Goal: Task Accomplishment & Management: Manage account settings

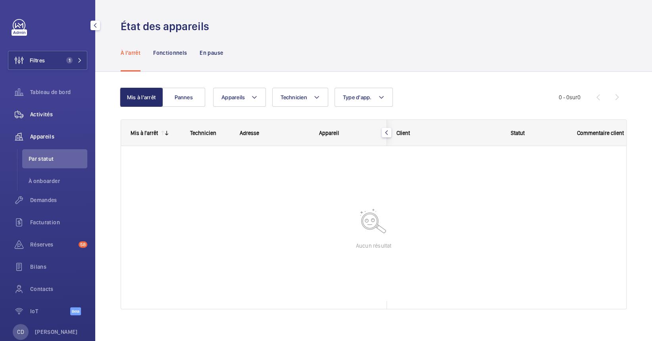
click at [52, 114] on span "Activités" at bounding box center [58, 114] width 57 height 8
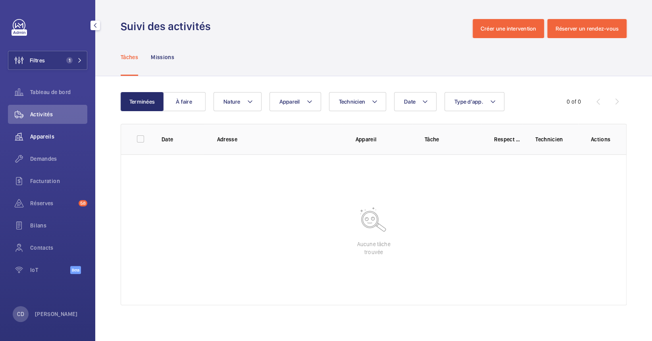
click at [42, 136] on span "Appareils" at bounding box center [58, 137] width 57 height 8
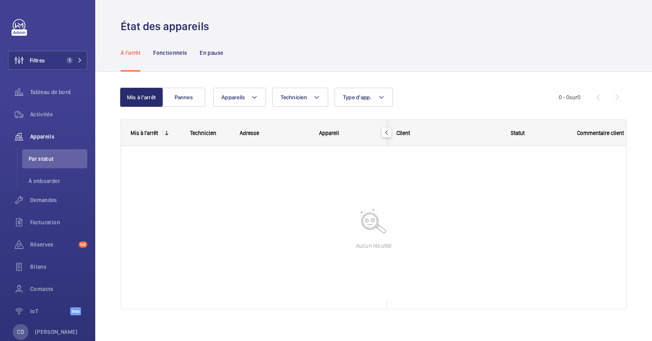
scroll to position [6, 0]
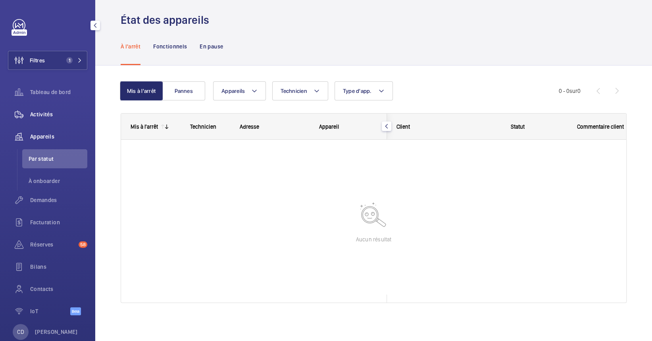
click at [44, 110] on div "Activités" at bounding box center [47, 114] width 79 height 19
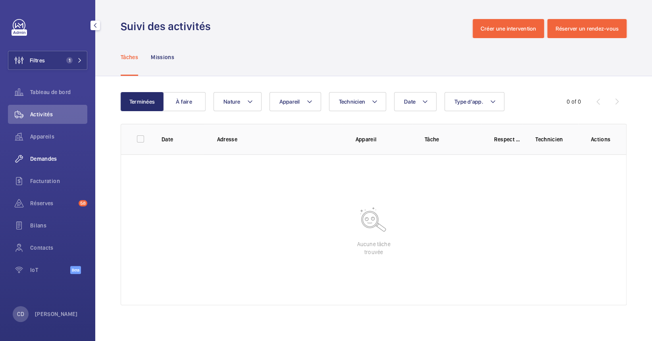
click at [44, 155] on span "Demandes" at bounding box center [58, 159] width 57 height 8
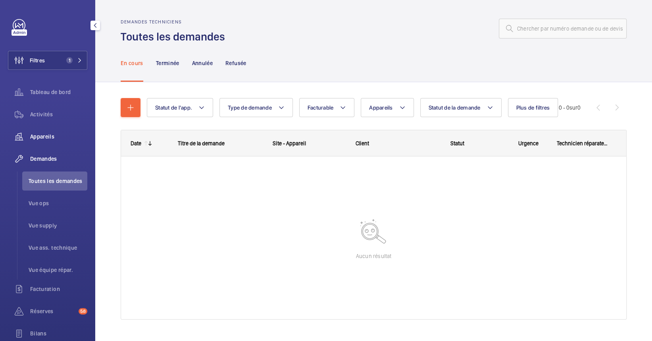
click at [52, 136] on span "Appareils" at bounding box center [58, 137] width 57 height 8
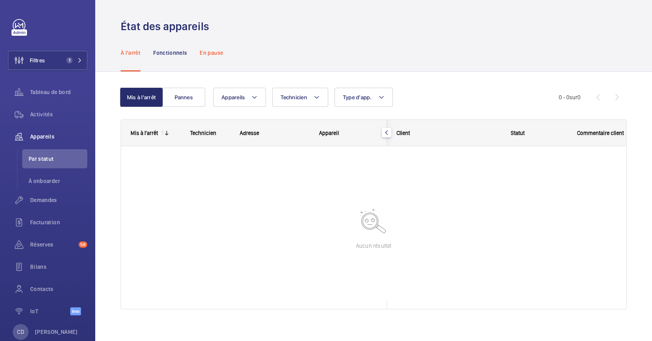
click at [211, 51] on p "En pause" at bounding box center [211, 53] width 23 height 8
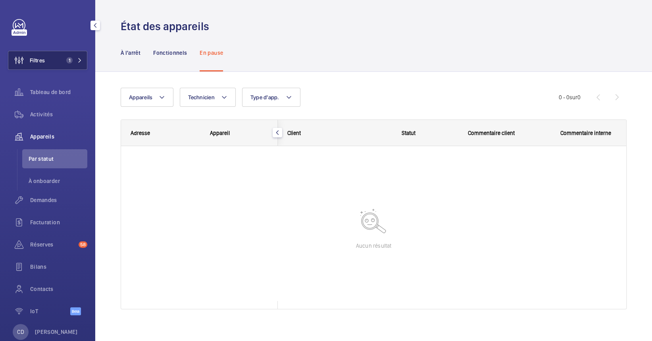
click at [77, 60] on mat-icon at bounding box center [79, 60] width 5 height 5
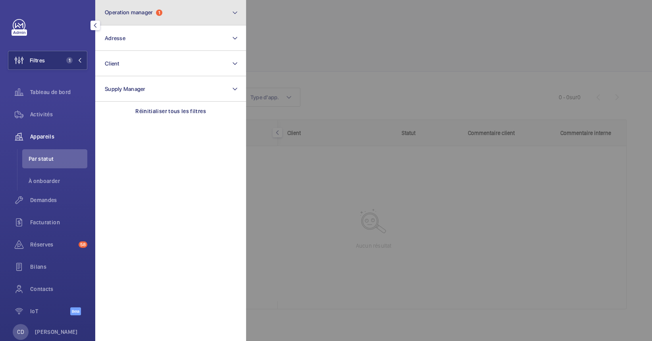
click at [150, 22] on button "Operation manager 1" at bounding box center [170, 12] width 151 height 25
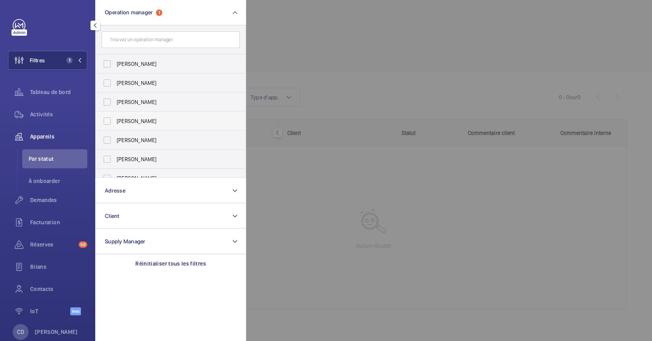
scroll to position [29, 0]
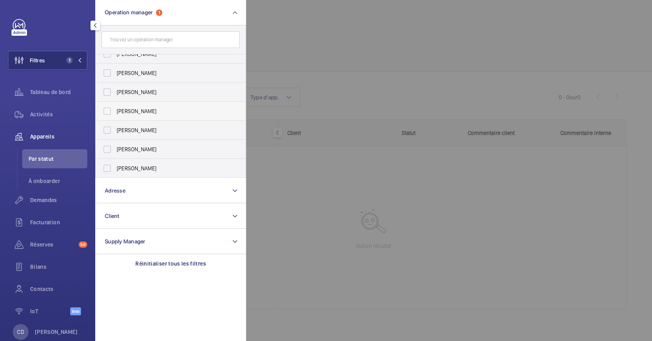
click at [146, 102] on label "[PERSON_NAME]" at bounding box center [165, 111] width 138 height 19
click at [115, 103] on input "[PERSON_NAME]" at bounding box center [107, 111] width 16 height 16
checkbox input "true"
click at [133, 162] on label "[PERSON_NAME]" at bounding box center [165, 168] width 138 height 19
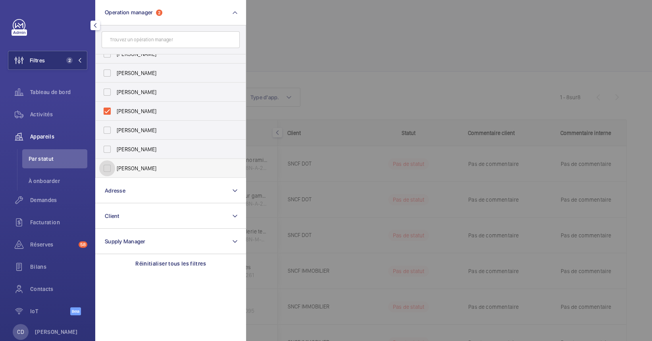
click at [115, 162] on input "[PERSON_NAME]" at bounding box center [107, 168] width 16 height 16
checkbox input "true"
click at [319, 93] on div at bounding box center [572, 170] width 652 height 341
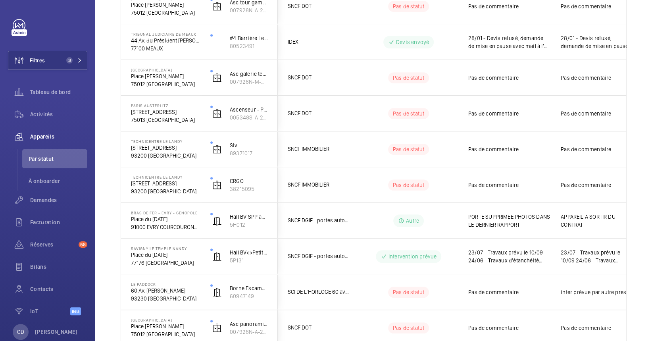
scroll to position [248, 0]
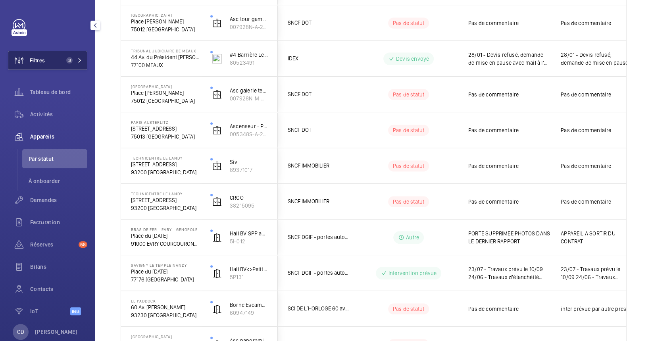
click at [70, 63] on button "Filtres 3" at bounding box center [47, 60] width 79 height 19
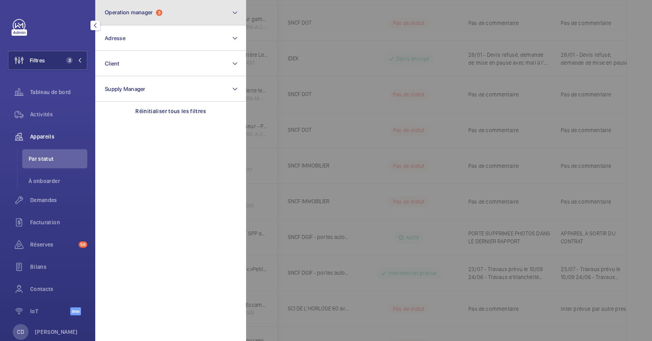
click at [143, 16] on button "Operation manager 3" at bounding box center [170, 12] width 151 height 25
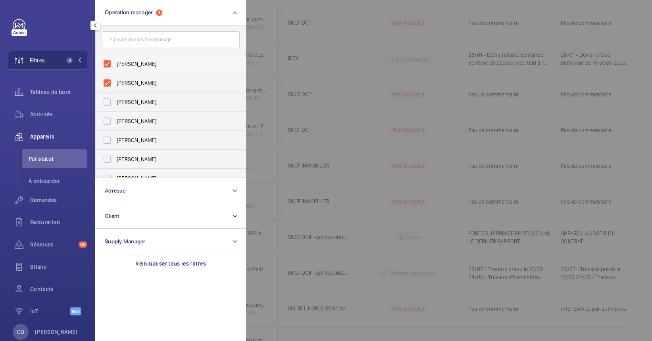
click at [147, 63] on span "[PERSON_NAME]" at bounding box center [171, 64] width 109 height 8
click at [115, 63] on input "[PERSON_NAME]" at bounding box center [107, 64] width 16 height 16
checkbox input "false"
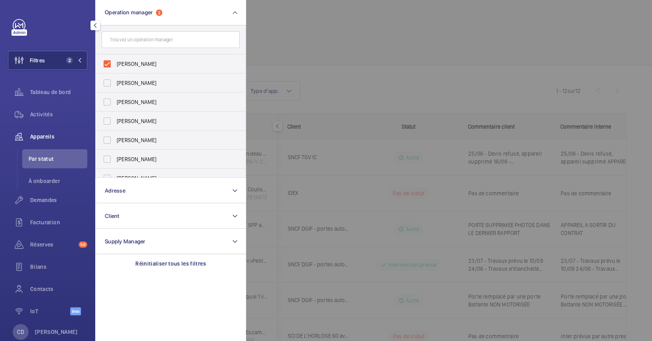
click at [363, 84] on div at bounding box center [572, 170] width 652 height 341
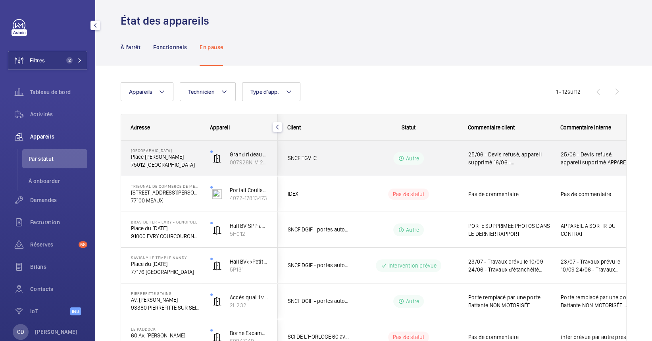
scroll to position [0, 0]
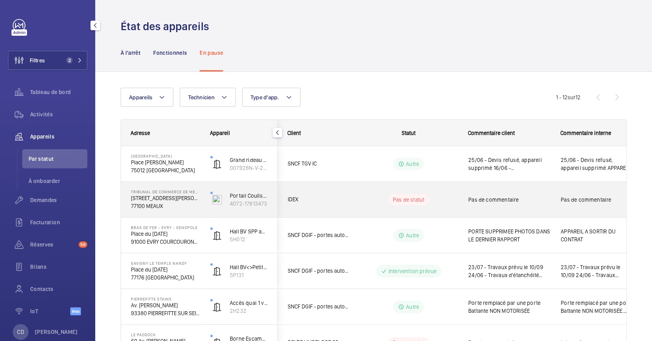
drag, startPoint x: 314, startPoint y: 207, endPoint x: 309, endPoint y: 208, distance: 4.4
click at [314, 208] on div "IDEX" at bounding box center [313, 199] width 71 height 25
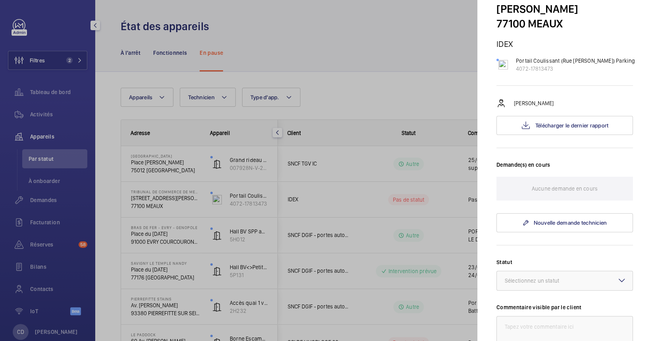
scroll to position [106, 0]
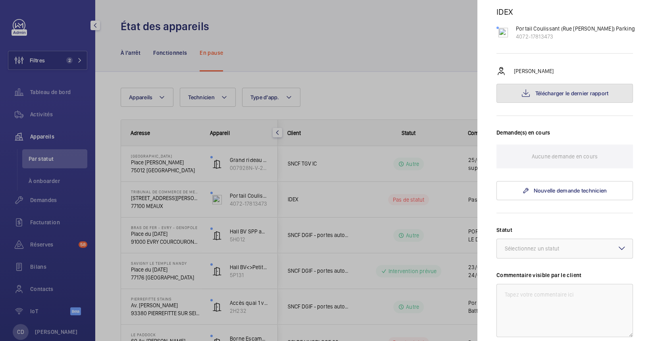
click at [537, 84] on button "Télécharger le dernier rapport" at bounding box center [564, 93] width 136 height 19
click at [324, 213] on div at bounding box center [326, 170] width 652 height 341
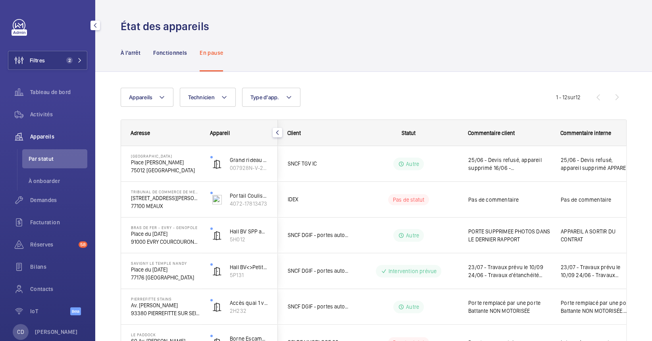
scroll to position [0, 0]
click at [58, 119] on div "Activités" at bounding box center [47, 114] width 79 height 19
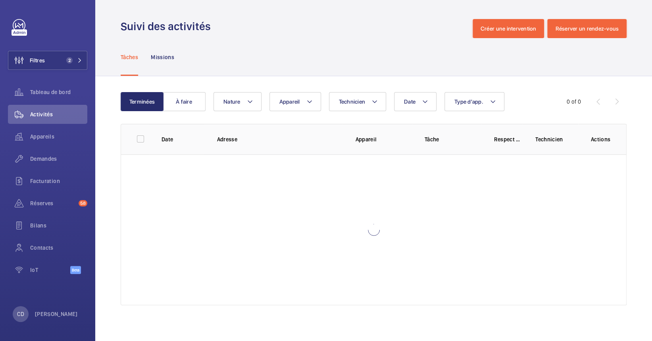
drag, startPoint x: 196, startPoint y: 82, endPoint x: 194, endPoint y: 86, distance: 4.4
click at [196, 85] on div "Terminées À faire Date Technicien Appareil Type d'app. Nature 0 of 0 Date Adres…" at bounding box center [373, 200] width 557 height 248
click at [192, 106] on button "À faire" at bounding box center [184, 101] width 43 height 19
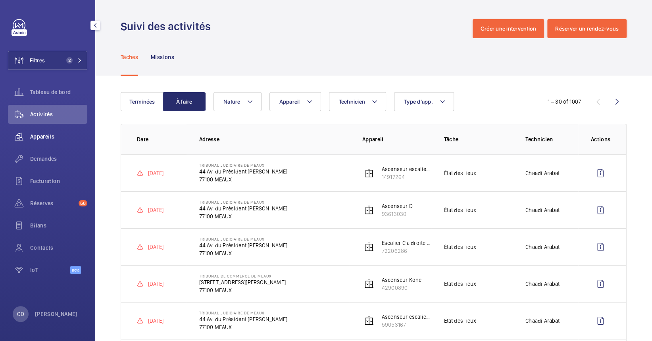
click at [54, 136] on span "Appareils" at bounding box center [58, 137] width 57 height 8
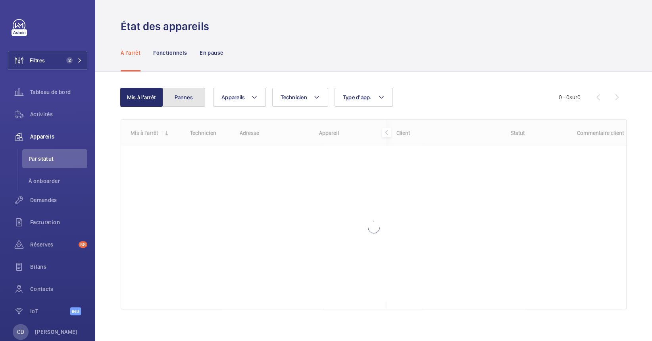
click at [184, 98] on button "Pannes" at bounding box center [183, 97] width 43 height 19
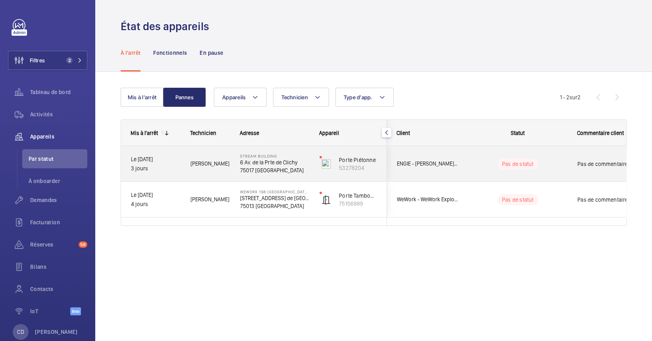
click at [193, 165] on span "[PERSON_NAME]" at bounding box center [209, 163] width 39 height 9
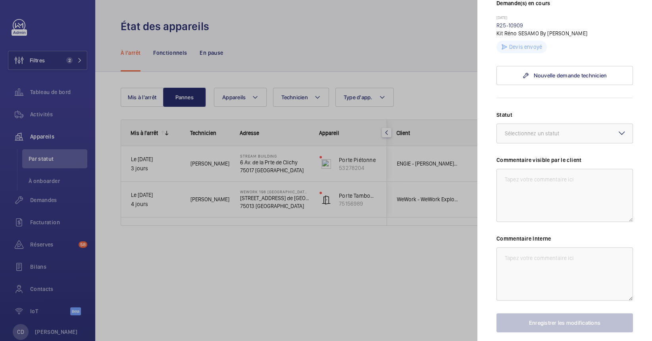
scroll to position [248, 0]
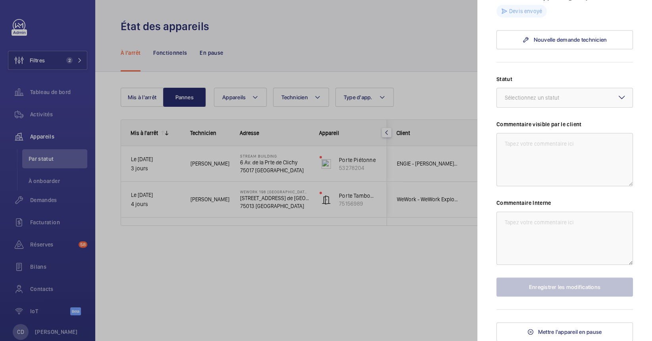
click at [313, 252] on div at bounding box center [326, 170] width 652 height 341
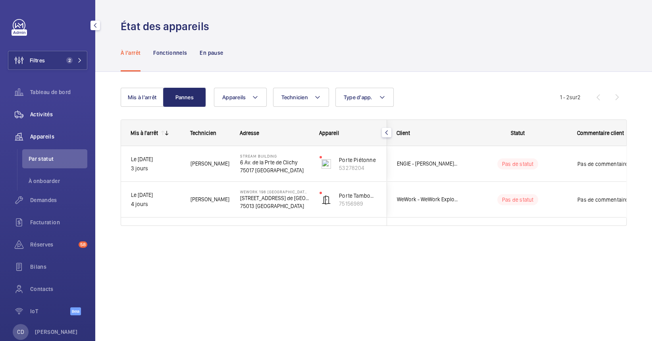
click at [47, 109] on div "Activités" at bounding box center [47, 114] width 79 height 19
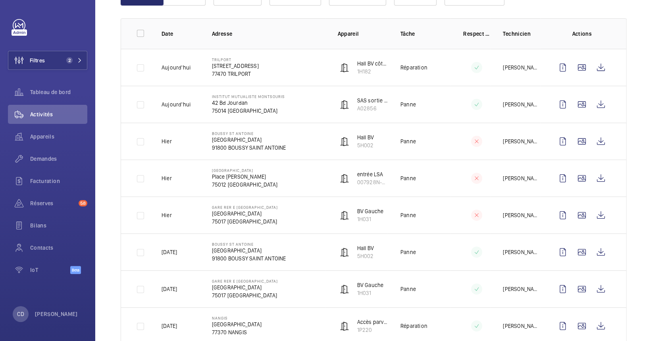
scroll to position [53, 0]
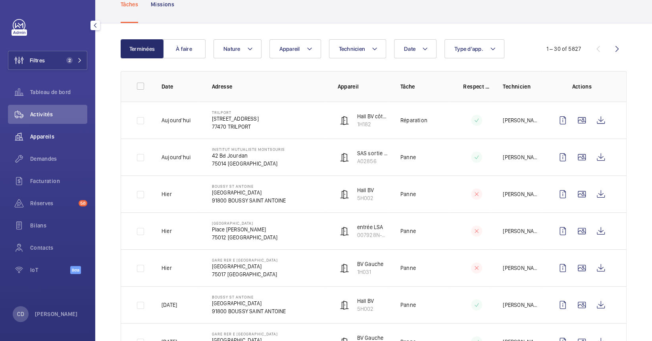
click at [46, 133] on span "Appareils" at bounding box center [58, 137] width 57 height 8
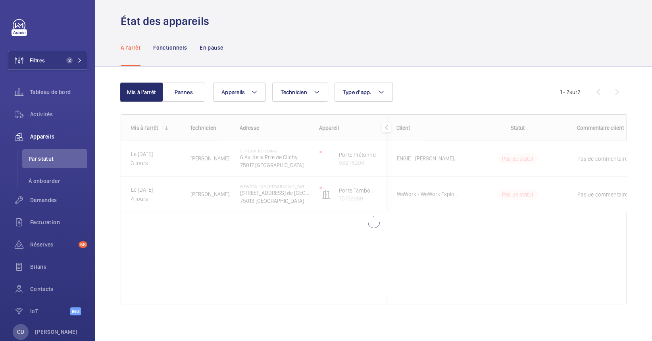
scroll to position [6, 0]
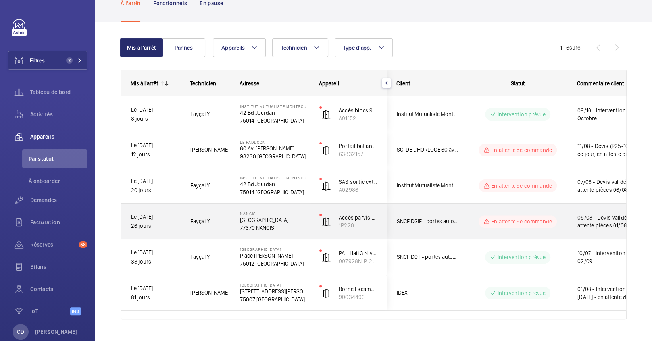
scroll to position [66, 0]
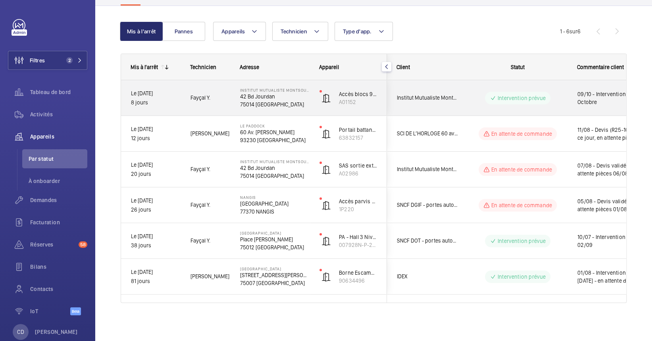
click at [587, 100] on span "09/10 - Intervention prévue début Octobre" at bounding box center [618, 98] width 82 height 16
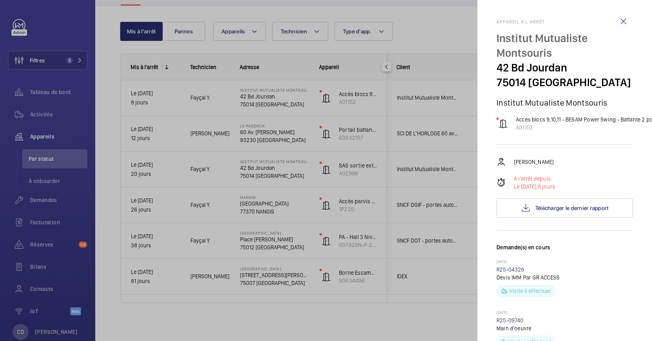
click at [405, 228] on div at bounding box center [326, 170] width 652 height 341
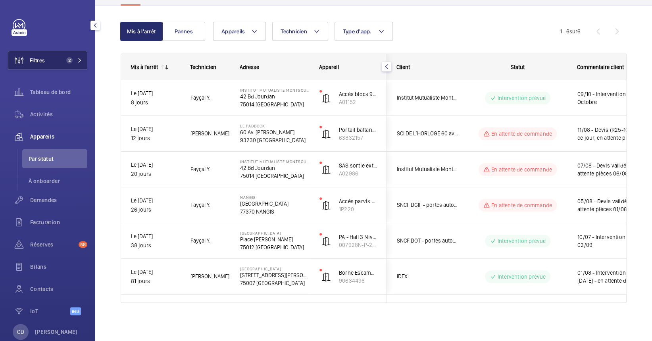
click at [62, 55] on button "Filtres 2" at bounding box center [47, 60] width 79 height 19
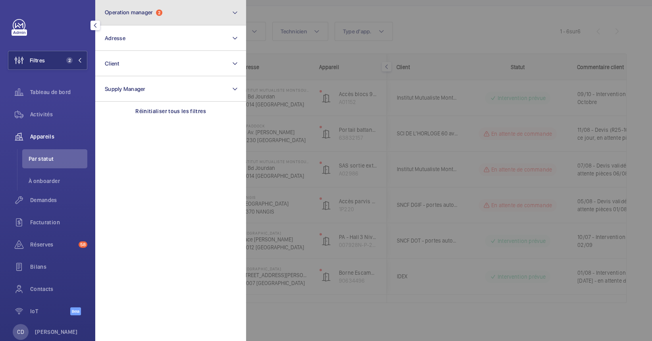
click at [109, 19] on button "Operation manager 2" at bounding box center [170, 12] width 151 height 25
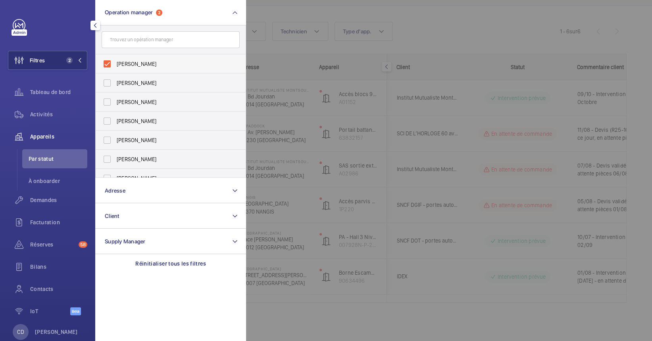
click at [139, 70] on label "[PERSON_NAME]" at bounding box center [165, 63] width 138 height 19
click at [115, 70] on input "[PERSON_NAME]" at bounding box center [107, 64] width 16 height 16
checkbox input "false"
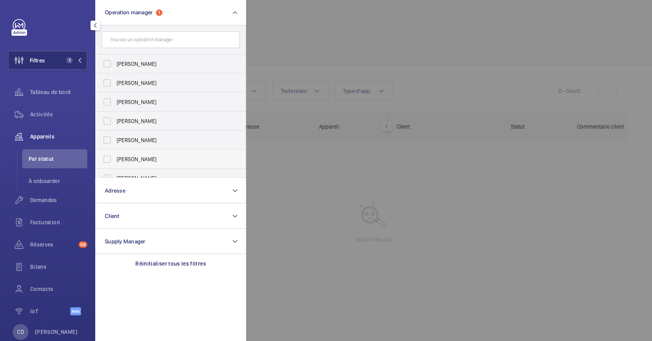
click at [142, 162] on span "[PERSON_NAME]" at bounding box center [171, 159] width 109 height 8
click at [115, 162] on input "[PERSON_NAME]" at bounding box center [107, 159] width 16 height 16
checkbox input "true"
click at [425, 79] on div at bounding box center [572, 170] width 652 height 341
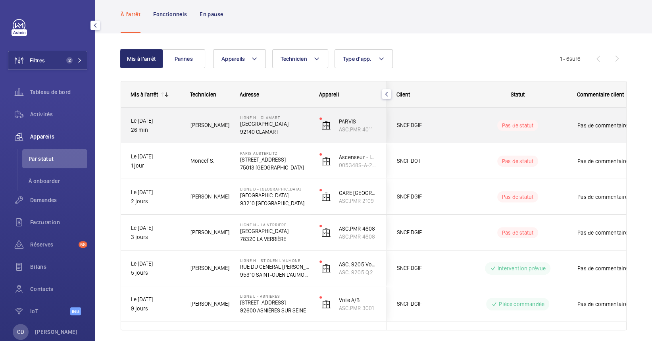
scroll to position [66, 0]
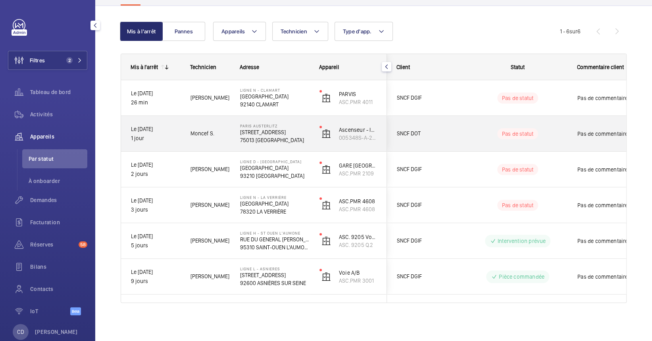
click at [229, 136] on span "Moncef S." at bounding box center [209, 133] width 39 height 9
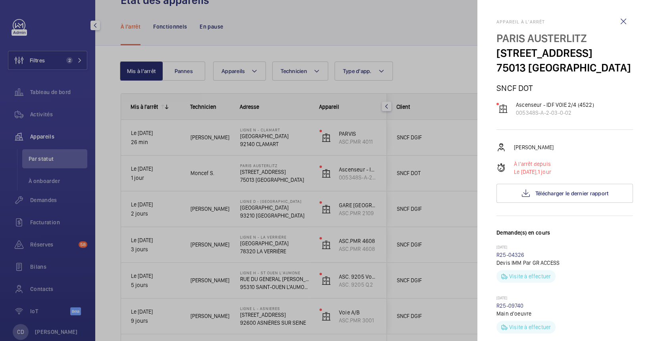
scroll to position [13, 0]
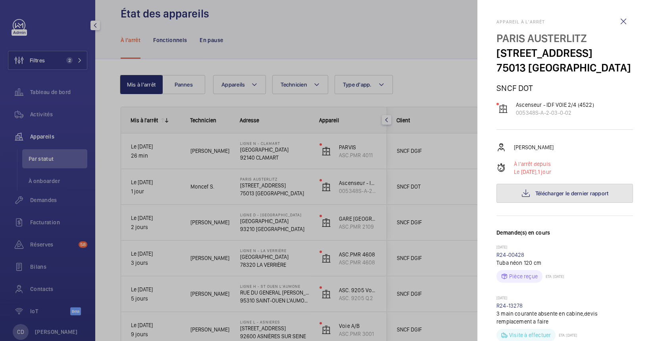
click at [592, 190] on span "Télécharger le dernier rapport" at bounding box center [571, 193] width 73 height 6
click at [363, 214] on div at bounding box center [326, 170] width 652 height 341
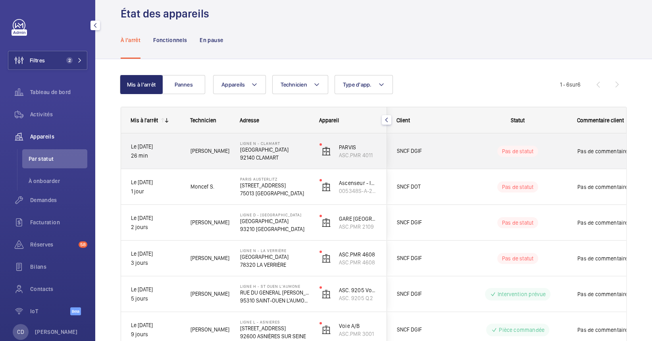
click at [307, 149] on p "[GEOGRAPHIC_DATA]" at bounding box center [274, 150] width 69 height 8
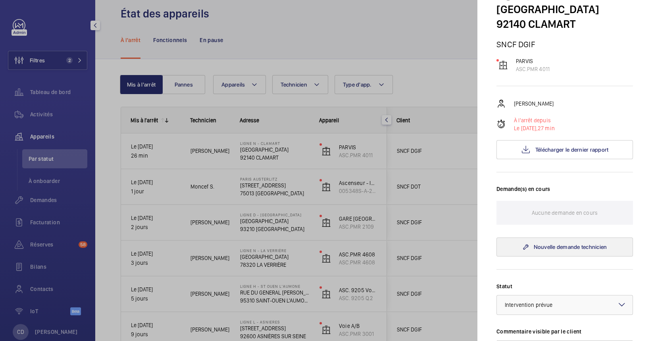
scroll to position [106, 0]
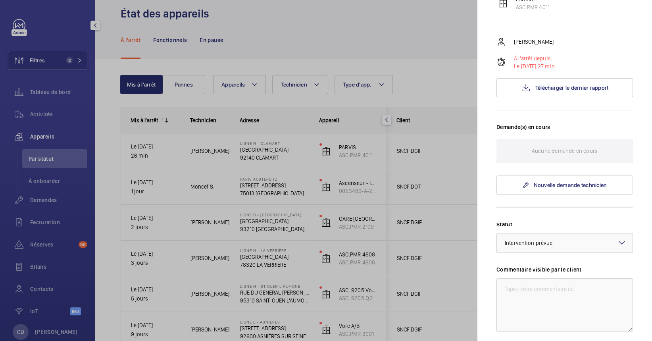
click at [550, 102] on div "Appareil à l'arrêt Ligne N - CLAMART [GEOGRAPHIC_DATA] CLAMART SNCF DGIF PARVIS…" at bounding box center [564, 200] width 136 height 573
click at [557, 98] on div "Appareil à l'arrêt Ligne N - CLAMART [GEOGRAPHIC_DATA] CLAMART SNCF DGIF PARVIS…" at bounding box center [564, 200] width 136 height 573
click at [553, 91] on button "Télécharger le dernier rapport" at bounding box center [564, 87] width 136 height 19
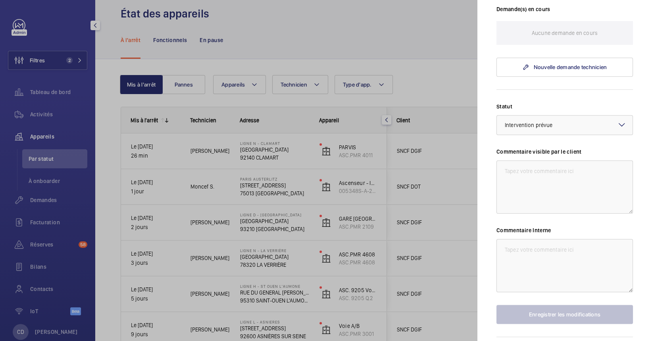
scroll to position [251, 0]
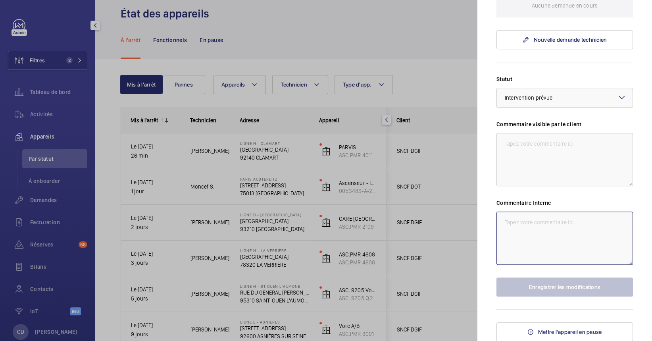
click at [553, 235] on textarea at bounding box center [564, 237] width 136 height 53
click at [574, 86] on wm-front-input-dropdown "Statut Sélectionnez un statut × Intervention prévue ×" at bounding box center [564, 91] width 136 height 33
click at [568, 94] on div "× Intervention prévue" at bounding box center [538, 98] width 67 height 8
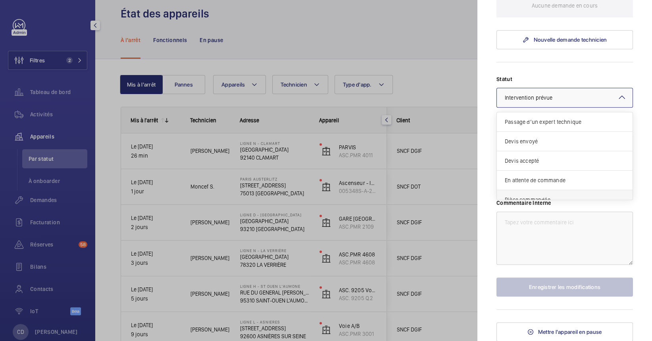
scroll to position [67, 0]
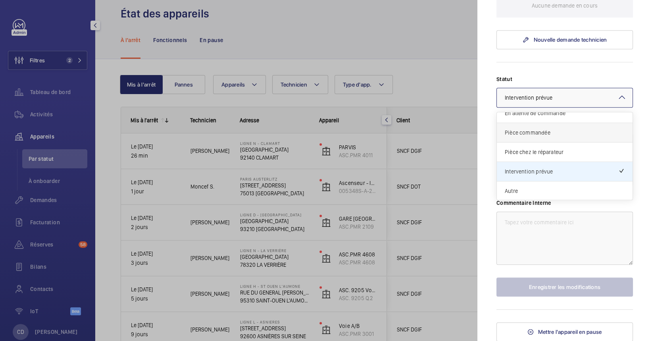
click at [527, 134] on span "Pièce commandée" at bounding box center [565, 133] width 120 height 8
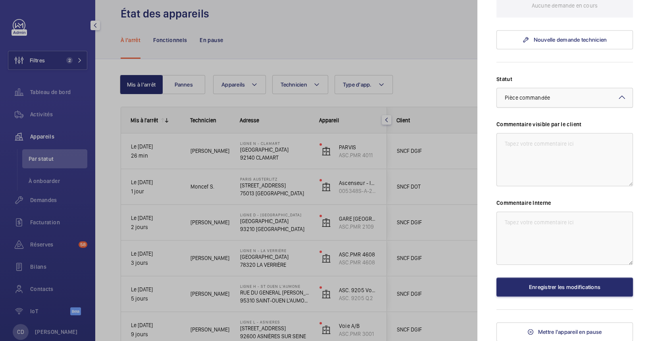
click at [556, 100] on div "× Pièce commandée" at bounding box center [537, 98] width 65 height 8
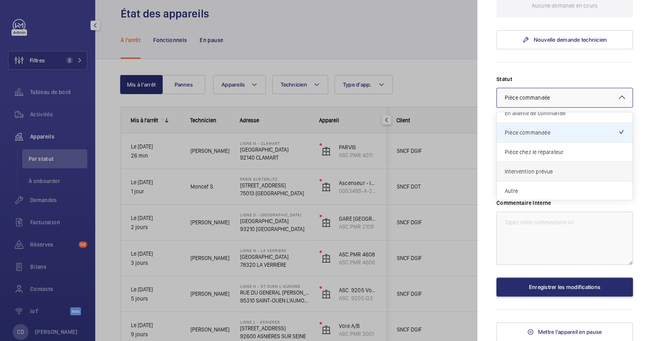
click at [546, 169] on span "Intervention prévue" at bounding box center [565, 171] width 120 height 8
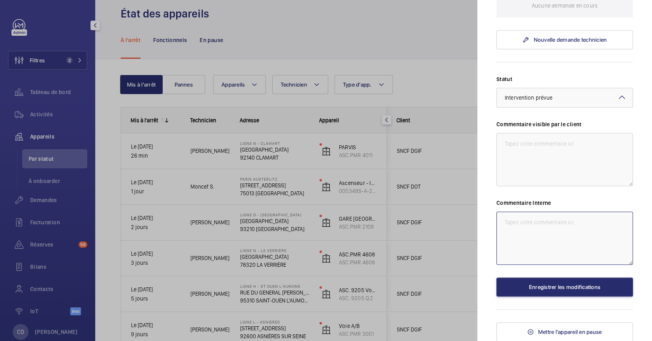
click at [517, 237] on textarea at bounding box center [564, 237] width 136 height 53
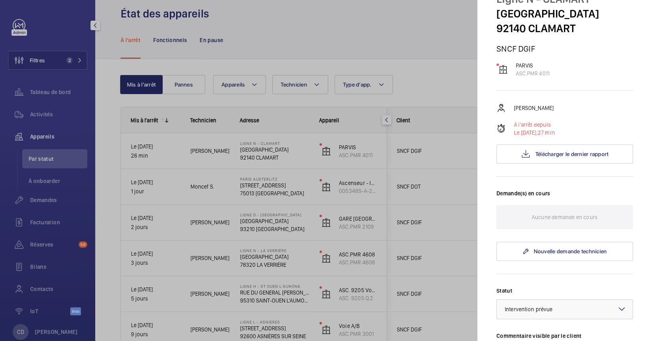
scroll to position [0, 0]
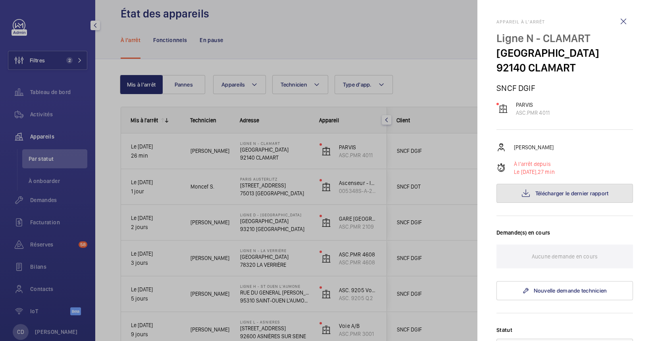
click at [535, 192] on span "Télécharger le dernier rapport" at bounding box center [571, 193] width 73 height 6
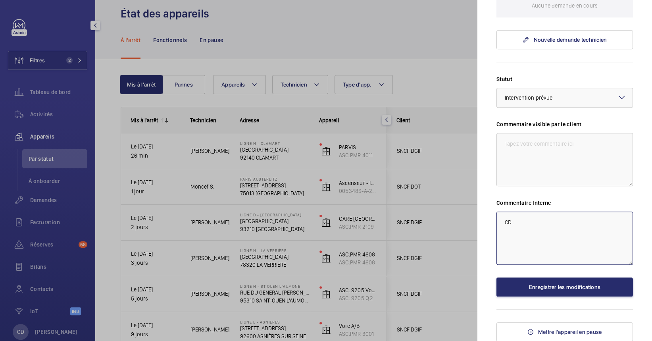
click at [537, 221] on textarea "CD :" at bounding box center [564, 237] width 136 height 53
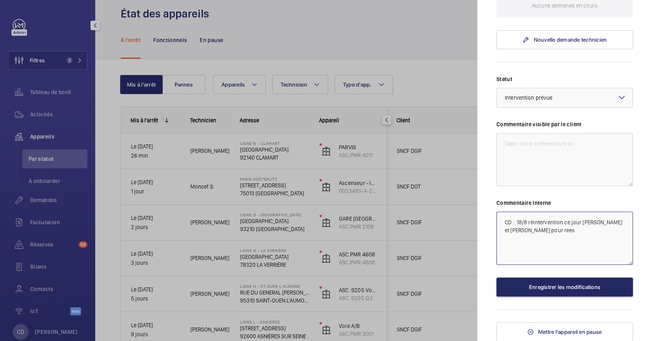
type textarea "CD : 18/8 réintervention ce jour [PERSON_NAME] et [PERSON_NAME] pour rees"
click at [519, 278] on button "Enregistrer les modifications" at bounding box center [564, 286] width 136 height 19
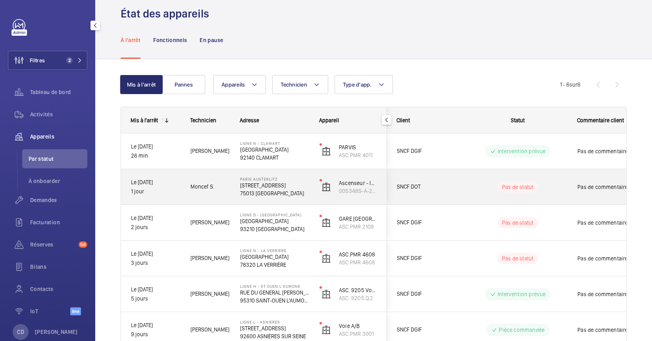
click at [432, 175] on div "SNCF DOT" at bounding box center [422, 186] width 71 height 25
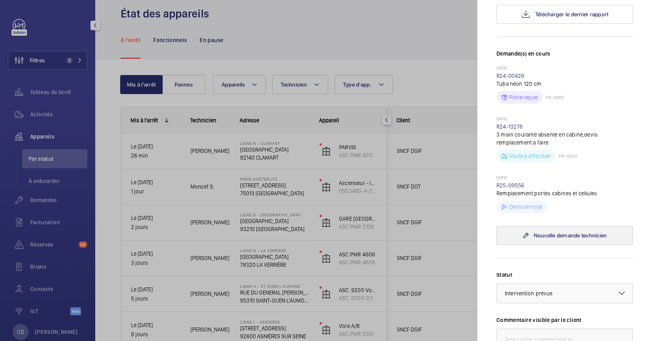
scroll to position [211, 0]
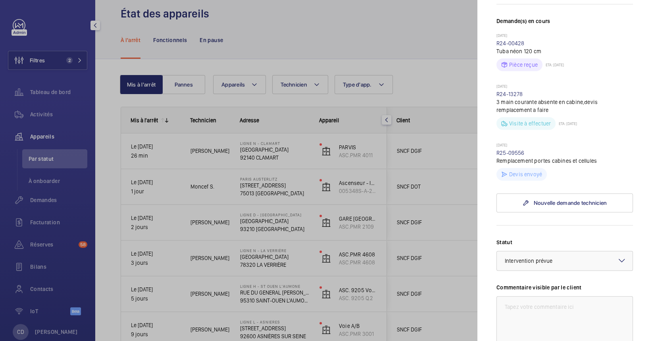
click at [516, 144] on p "[DATE]" at bounding box center [564, 145] width 136 height 6
click at [315, 84] on div at bounding box center [326, 170] width 652 height 341
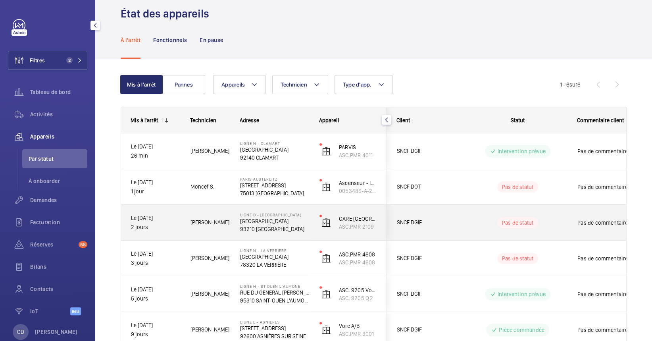
click at [243, 221] on p "[GEOGRAPHIC_DATA]" at bounding box center [274, 221] width 69 height 8
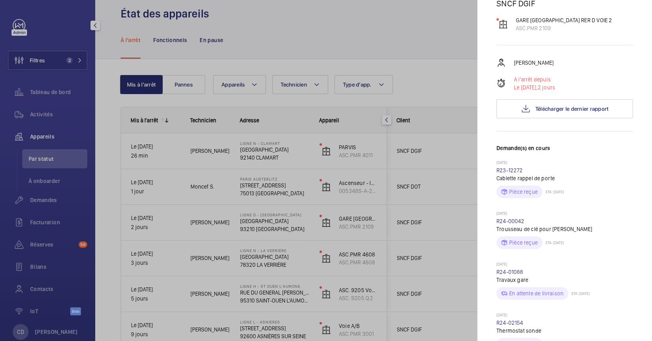
scroll to position [106, 0]
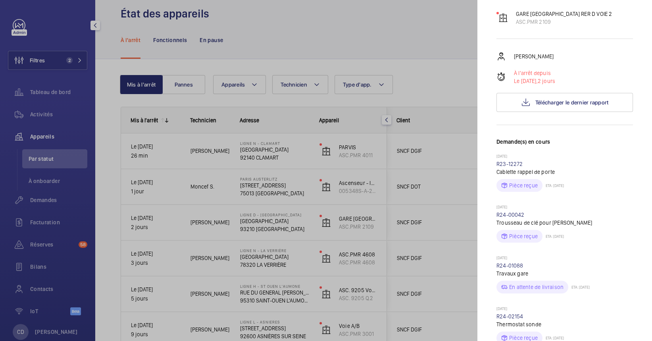
click at [194, 248] on div at bounding box center [326, 170] width 652 height 341
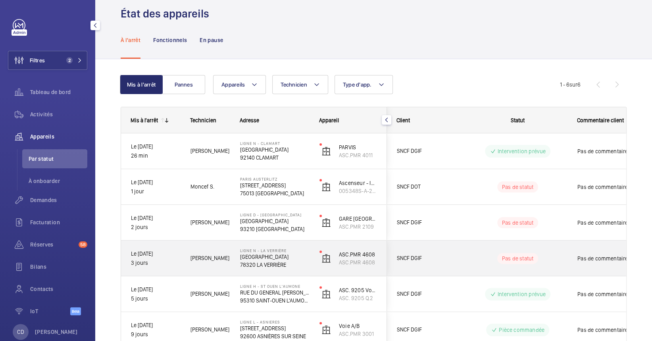
click at [197, 254] on span "[PERSON_NAME]" at bounding box center [209, 258] width 39 height 9
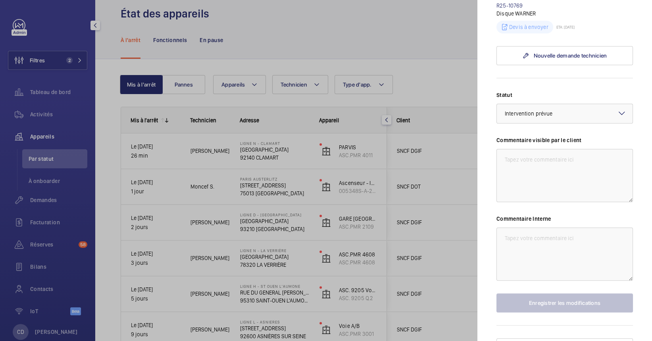
scroll to position [316, 0]
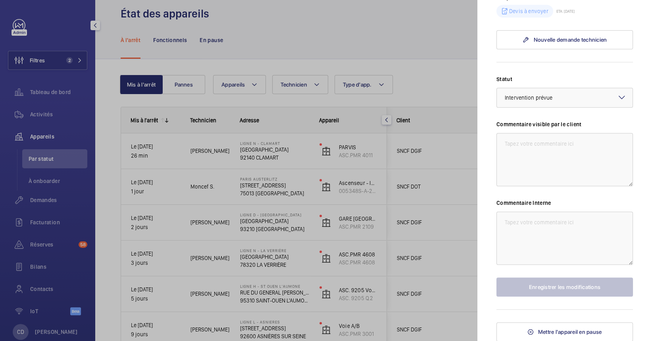
click at [528, 266] on div "Statut Sélectionnez un statut × Intervention prévue × Commentaire visible par l…" at bounding box center [564, 185] width 136 height 221
click at [530, 239] on textarea at bounding box center [564, 237] width 136 height 53
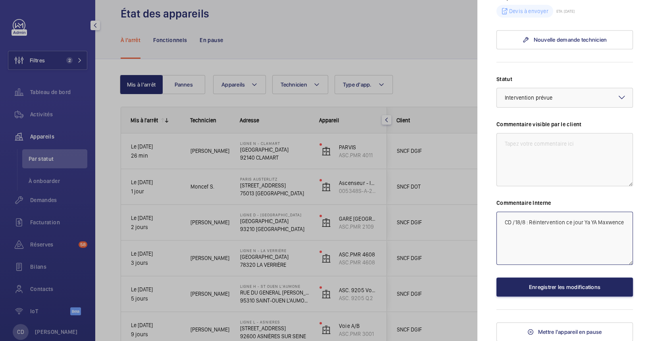
type textarea "CD /18/8 : Réintervention ce jour Ya YA Maxwence"
click at [564, 279] on button "Enregistrer les modifications" at bounding box center [564, 286] width 136 height 19
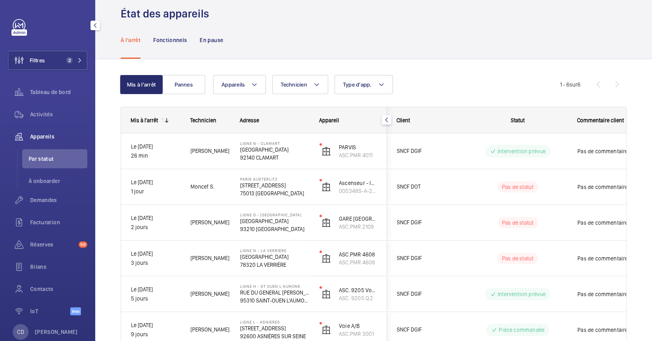
scroll to position [0, 0]
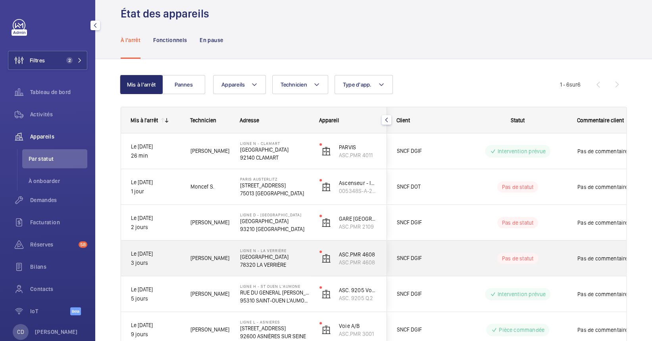
click at [470, 267] on div "Pas de statut" at bounding box center [513, 258] width 108 height 27
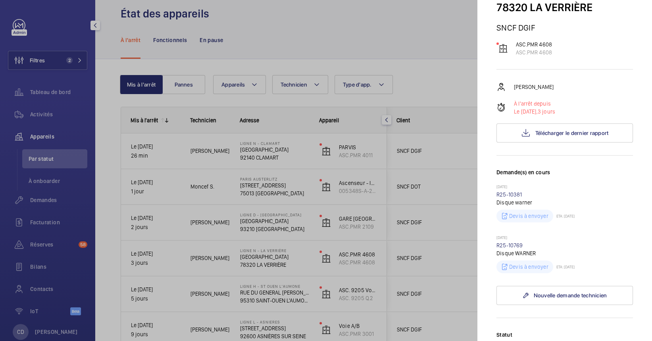
scroll to position [159, 0]
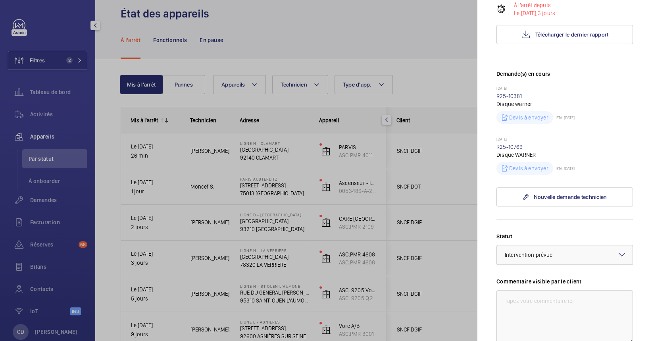
click at [554, 256] on div "× Intervention prévue" at bounding box center [538, 255] width 67 height 8
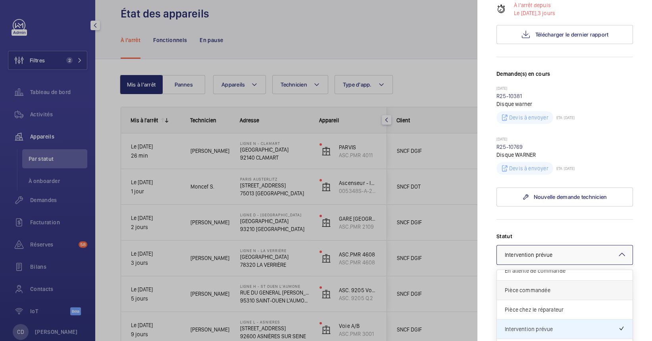
click at [549, 288] on span "Pièce commandée" at bounding box center [565, 290] width 120 height 8
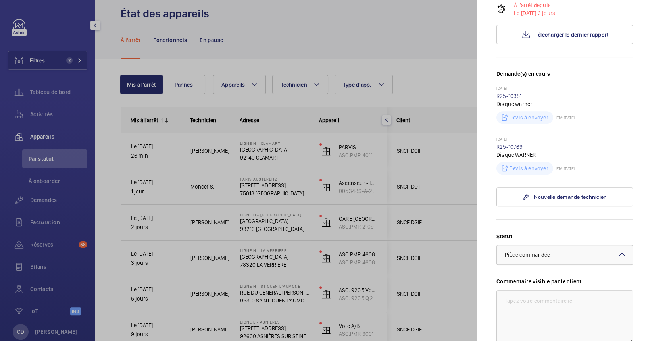
click at [548, 258] on div "Sélectionnez un statut × Pièce commandée" at bounding box center [565, 255] width 136 height 8
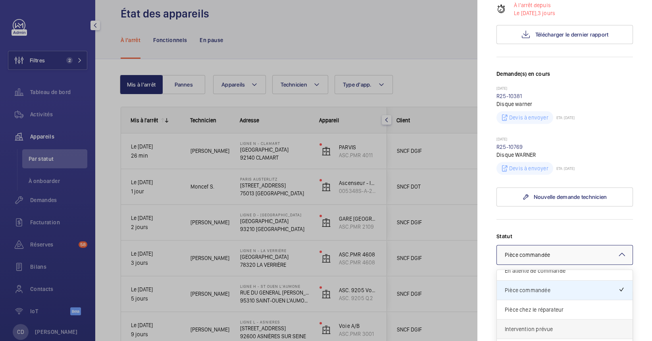
click at [546, 328] on span "Intervention prévue" at bounding box center [565, 329] width 120 height 8
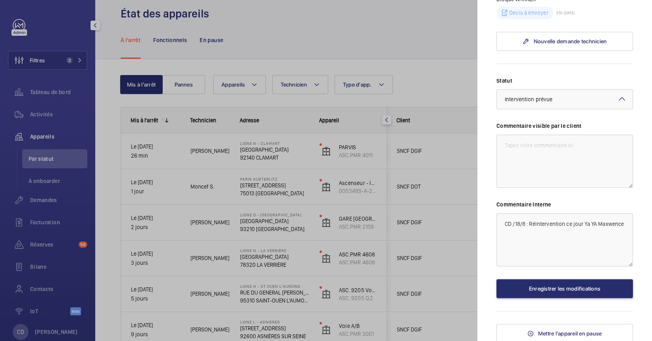
scroll to position [316, 0]
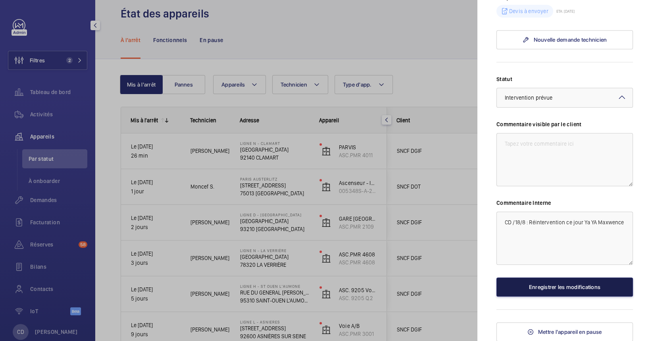
click at [552, 296] on button "Enregistrer les modifications" at bounding box center [564, 286] width 136 height 19
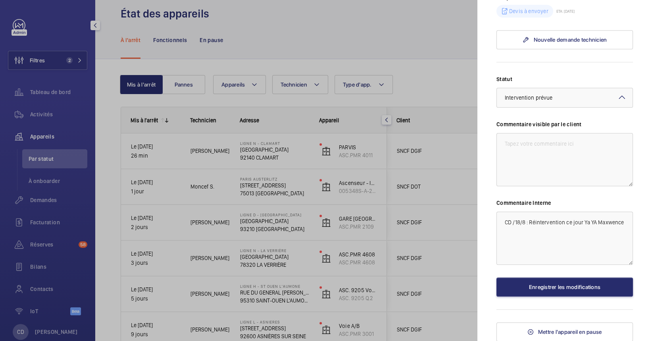
scroll to position [0, 0]
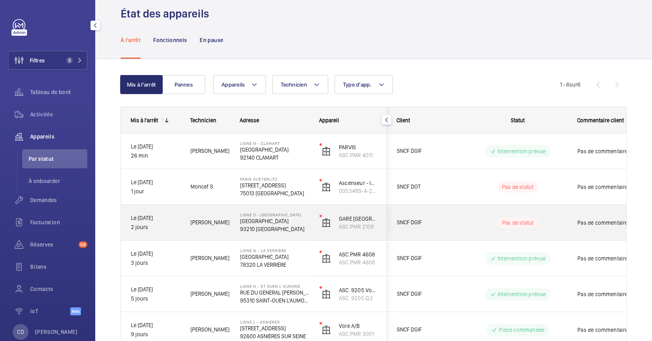
click at [444, 229] on div "SNCF DGIF" at bounding box center [422, 222] width 71 height 25
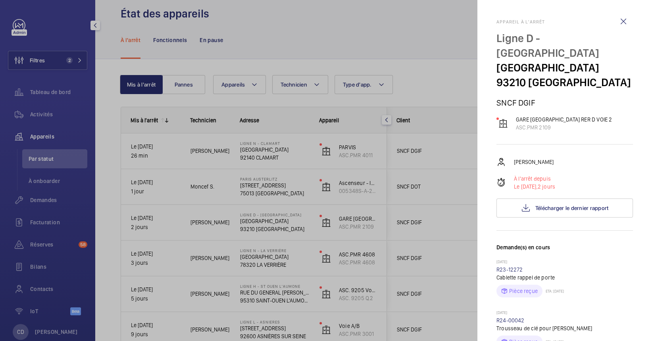
click at [270, 254] on div at bounding box center [326, 170] width 652 height 341
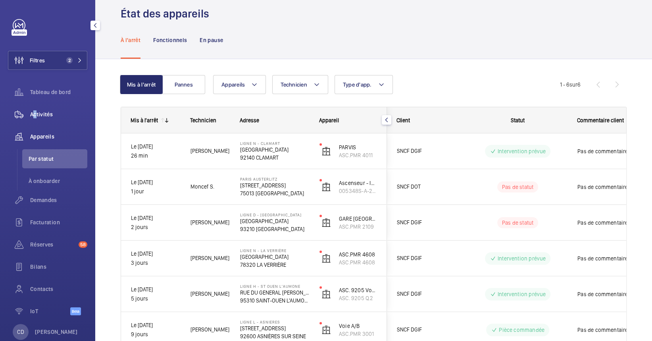
click at [32, 112] on span "Activités" at bounding box center [58, 114] width 57 height 8
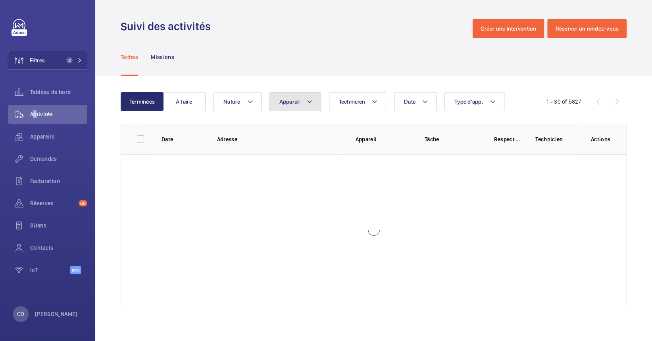
click at [302, 102] on button "Appareil" at bounding box center [295, 101] width 52 height 19
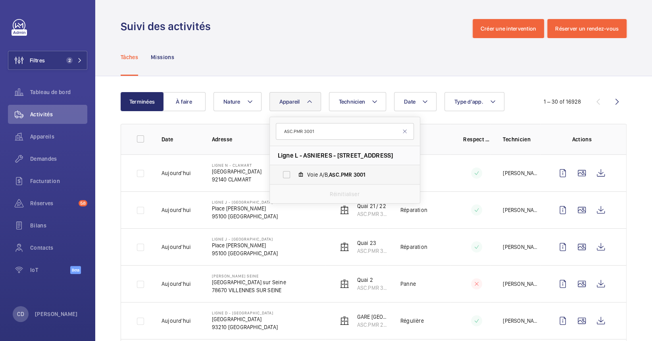
type input "ASC.PMR 3001"
click at [361, 174] on span "3001" at bounding box center [360, 174] width 12 height 6
click at [294, 174] on input "Voie A/B, ASC.PMR 3001" at bounding box center [287, 175] width 16 height 16
checkbox input "true"
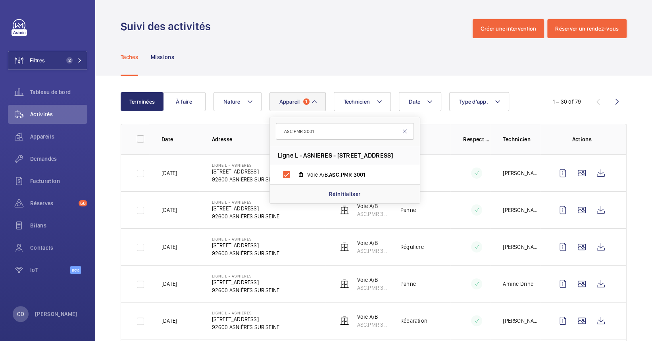
click at [201, 173] on td "Ligne L - ASNIERES [STREET_ADDRESS]" at bounding box center [262, 172] width 126 height 37
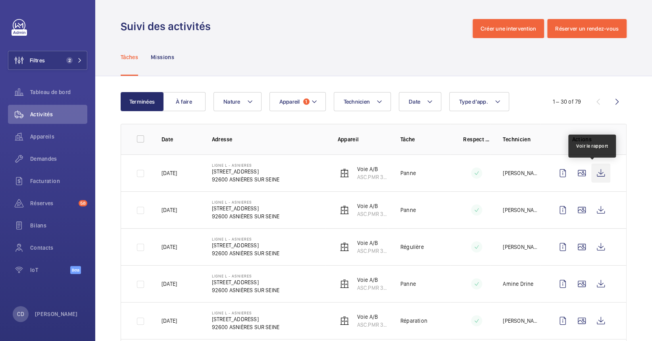
click at [594, 174] on wm-front-icon-button at bounding box center [600, 172] width 19 height 19
drag, startPoint x: 192, startPoint y: 174, endPoint x: 138, endPoint y: 167, distance: 54.5
click at [0, 0] on tr "[DATE] Ligne L - ASNIERES [STREET_ADDRESS] Voie A/B ASC.PMR 3001 Panne [PERSON_…" at bounding box center [0, 0] width 0 height 0
drag, startPoint x: 138, startPoint y: 167, endPoint x: 187, endPoint y: 177, distance: 49.9
copy tr "[DATE]"
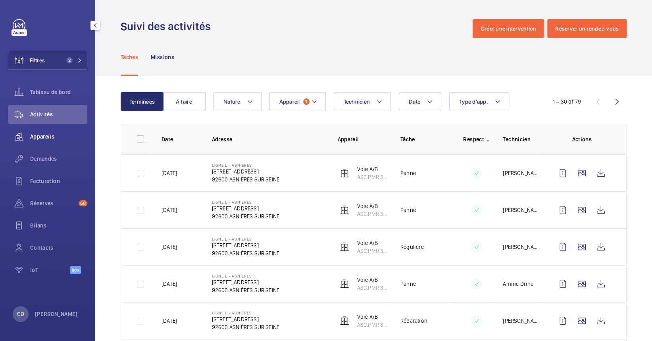
click at [38, 136] on span "Appareils" at bounding box center [58, 137] width 57 height 8
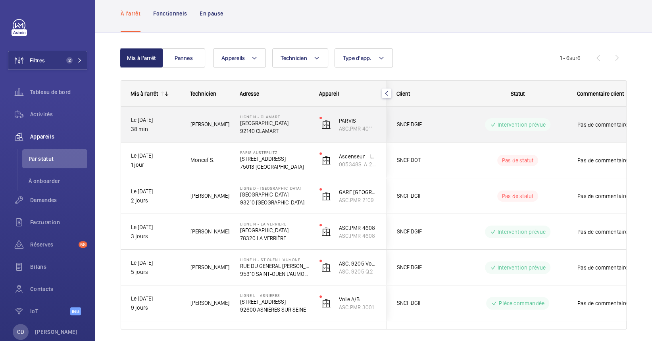
scroll to position [66, 0]
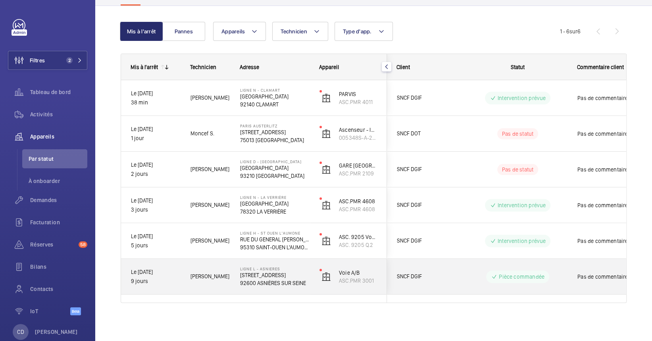
click at [285, 278] on p "[STREET_ADDRESS]" at bounding box center [274, 275] width 69 height 8
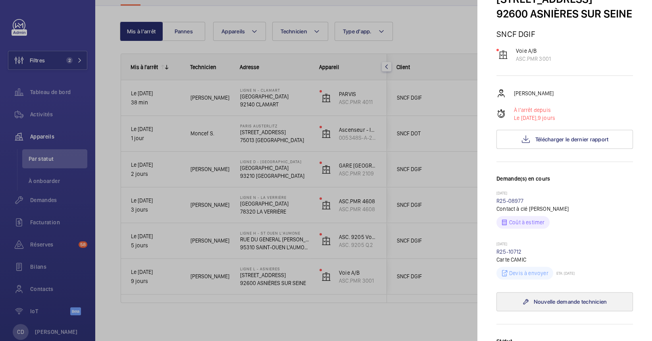
scroll to position [159, 0]
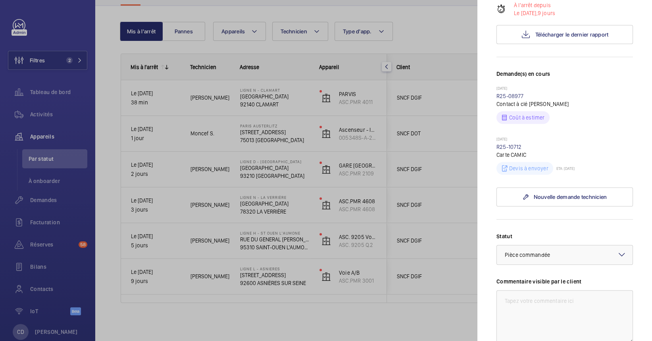
drag, startPoint x: 584, startPoint y: 181, endPoint x: 564, endPoint y: 183, distance: 20.0
click at [564, 175] on div "Devis à envoyer ETA: [DATE]" at bounding box center [564, 167] width 136 height 16
click at [563, 171] on p "ETA: [DATE]" at bounding box center [563, 168] width 21 height 5
drag, startPoint x: 563, startPoint y: 184, endPoint x: 597, endPoint y: 180, distance: 33.9
click at [597, 175] on div "Devis à envoyer ETA: [DATE]" at bounding box center [564, 167] width 136 height 16
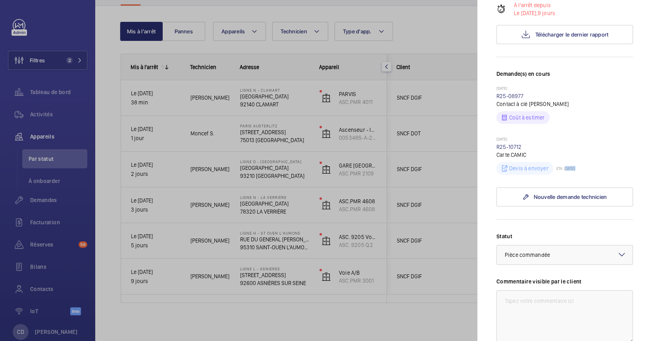
drag, startPoint x: 597, startPoint y: 180, endPoint x: 576, endPoint y: 183, distance: 20.8
copy wm-front-devices-conditions-repair-requests "[DATE]"
click at [235, 115] on div at bounding box center [326, 170] width 652 height 341
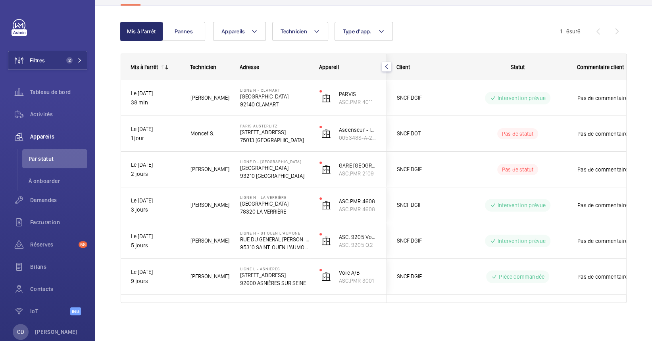
scroll to position [0, 0]
click at [45, 100] on div "Tableau de bord" at bounding box center [47, 92] width 79 height 19
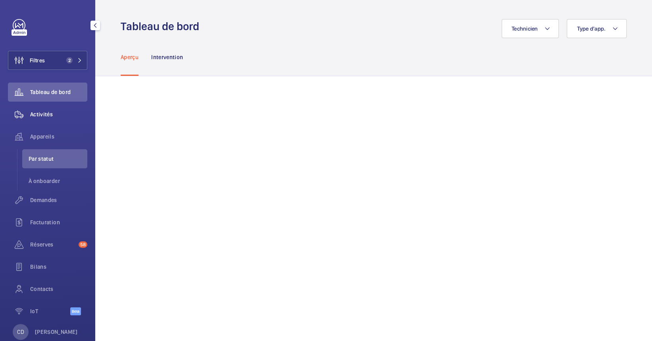
click at [44, 117] on span "Activités" at bounding box center [58, 114] width 57 height 8
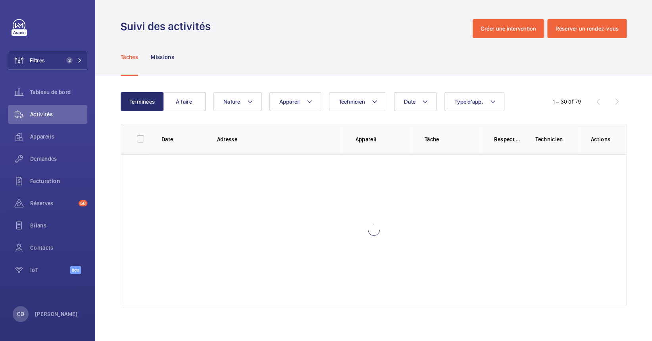
click at [294, 91] on div "Terminées À faire Date Technicien Appareil Type d'app. Nature 1 – 30 of 79 Date…" at bounding box center [373, 200] width 557 height 248
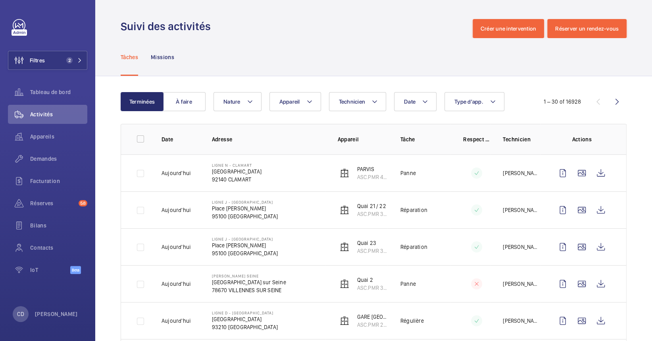
click at [300, 103] on button "Appareil" at bounding box center [295, 101] width 52 height 19
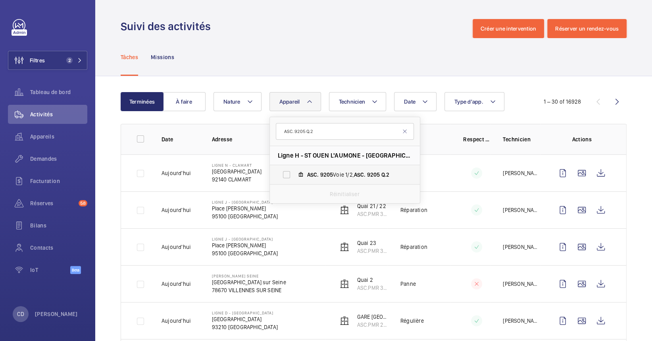
type input "ASC. 9205 Q.2"
click at [324, 175] on span "9205" at bounding box center [326, 174] width 13 height 6
click at [294, 175] on input "ASC. 9205 Voie 1/2, ASC. 9205 Q.2" at bounding box center [287, 175] width 16 height 16
checkbox input "true"
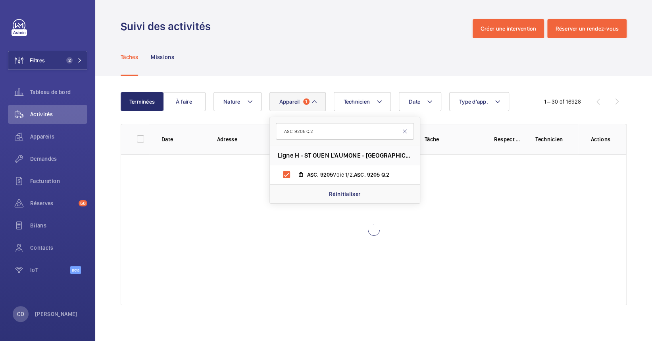
click at [298, 72] on div "Tâches Missions" at bounding box center [374, 57] width 506 height 38
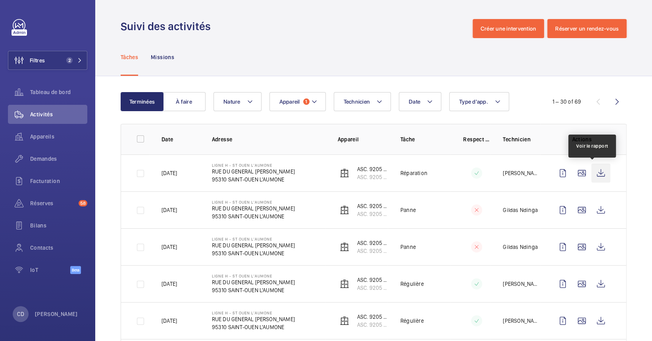
click at [598, 175] on wm-front-icon-button at bounding box center [600, 172] width 19 height 19
click at [28, 120] on wm-front-icon-button at bounding box center [19, 114] width 22 height 19
click at [30, 133] on span "Appareils" at bounding box center [58, 137] width 57 height 8
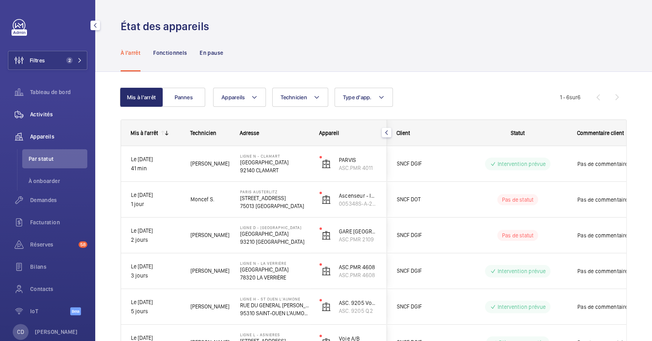
click at [59, 114] on span "Activités" at bounding box center [58, 114] width 57 height 8
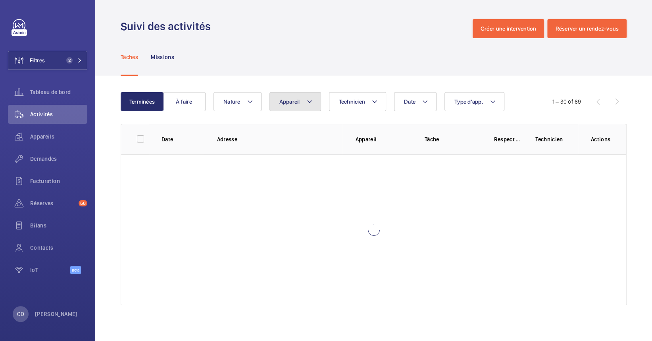
click at [307, 97] on mat-icon at bounding box center [309, 102] width 6 height 10
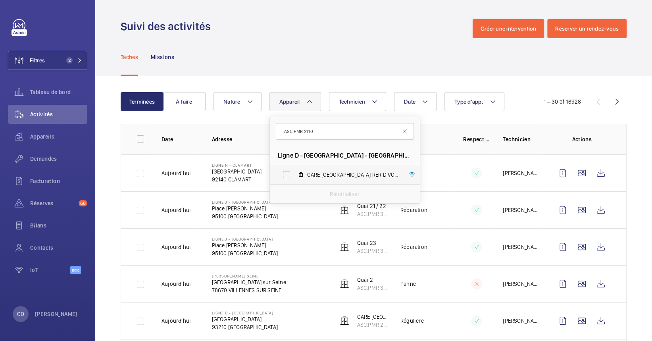
type input "ASC.PMR 2110"
click at [318, 177] on span "GARE [GEOGRAPHIC_DATA] RER D VOIE 1, ASC.PMR 2110" at bounding box center [353, 175] width 92 height 8
click at [294, 177] on input "GARE [GEOGRAPHIC_DATA] RER D VOIE 1, ASC.PMR 2110" at bounding box center [287, 175] width 16 height 16
checkbox input "true"
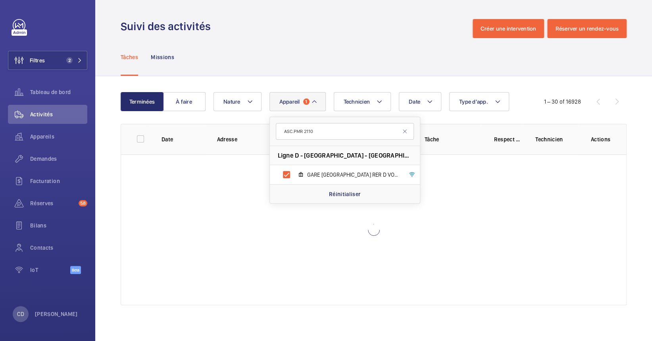
click at [317, 34] on div "Suivi des activités Créer une intervention Réserver un rendez-vous" at bounding box center [374, 28] width 506 height 19
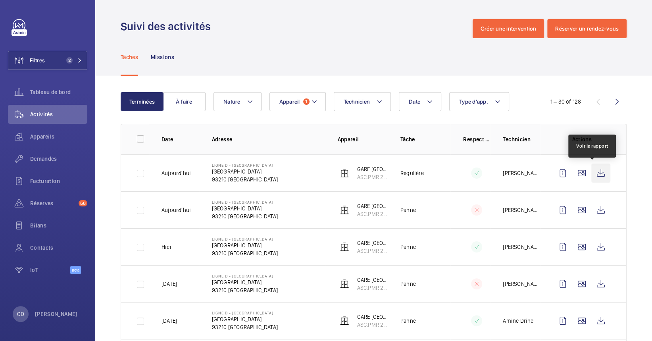
click at [598, 171] on wm-front-icon-button at bounding box center [600, 172] width 19 height 19
click at [248, 203] on p "Ligne D - [GEOGRAPHIC_DATA]" at bounding box center [245, 202] width 66 height 5
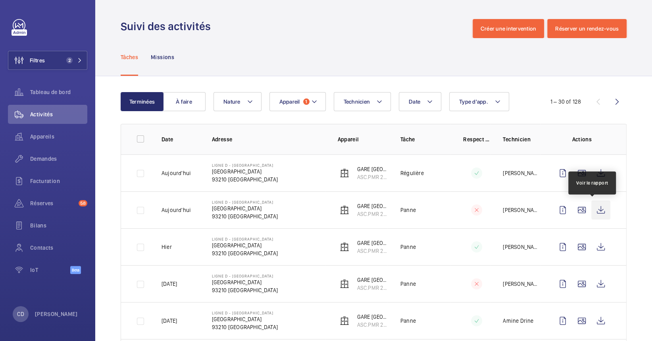
click at [595, 209] on wm-front-icon-button at bounding box center [600, 209] width 19 height 19
click at [52, 128] on div "Appareils" at bounding box center [47, 136] width 79 height 19
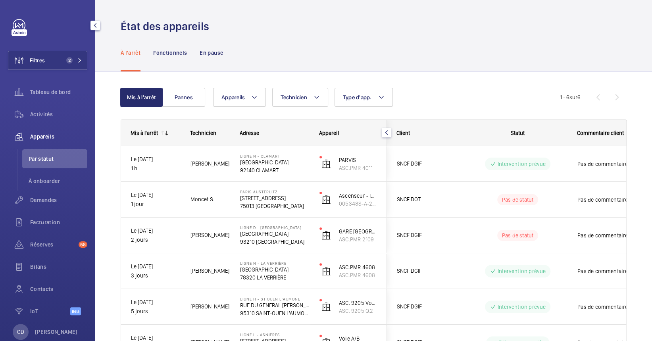
click at [42, 159] on span "Par statut" at bounding box center [58, 159] width 59 height 8
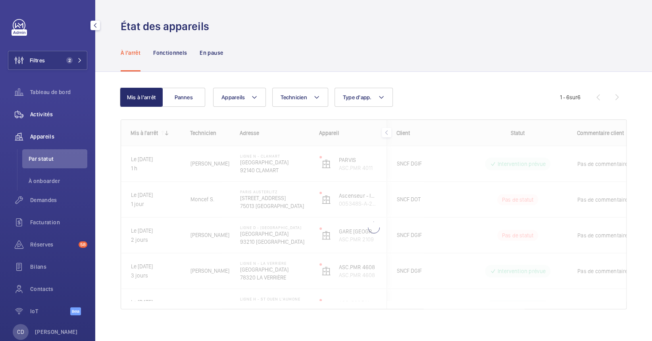
click at [52, 121] on div "Activités" at bounding box center [47, 114] width 79 height 19
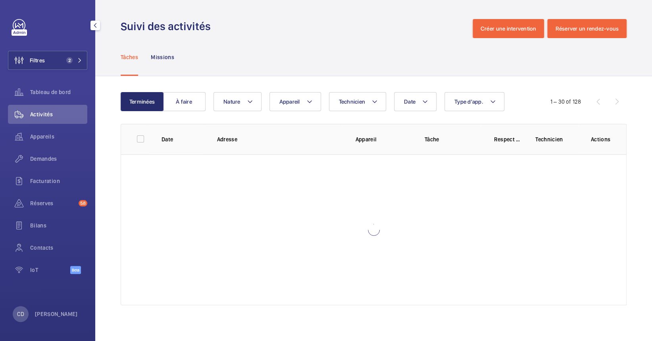
click at [51, 105] on div "Activités" at bounding box center [47, 114] width 79 height 19
drag, startPoint x: 290, startPoint y: 105, endPoint x: 301, endPoint y: 115, distance: 14.6
click at [290, 105] on button "Appareil" at bounding box center [295, 101] width 52 height 19
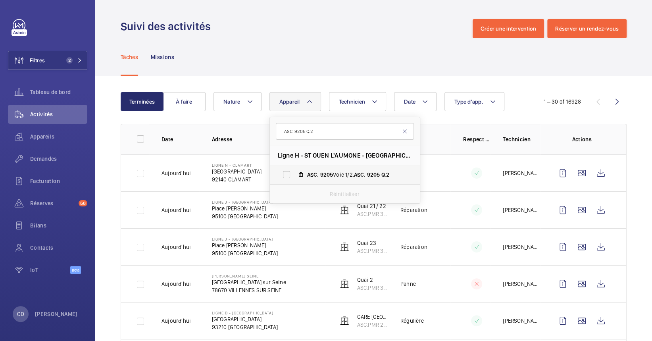
type input "ASC. 9205 Q.2"
click at [334, 180] on label "ASC. 9205 Voie 1/2, ASC. 9205 Q.2" at bounding box center [338, 174] width 137 height 19
click at [294, 180] on input "ASC. 9205 Voie 1/2, ASC. 9205 Q.2" at bounding box center [287, 175] width 16 height 16
checkbox input "true"
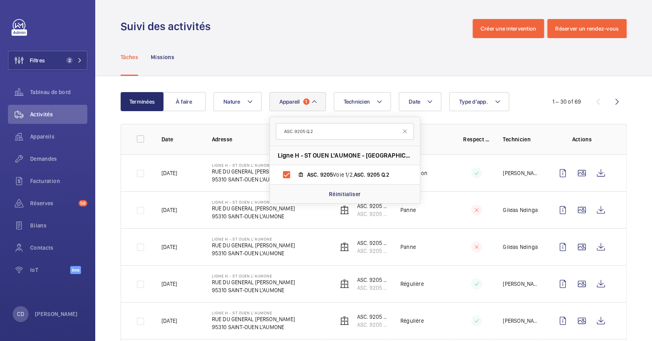
click at [450, 275] on td at bounding box center [470, 283] width 40 height 37
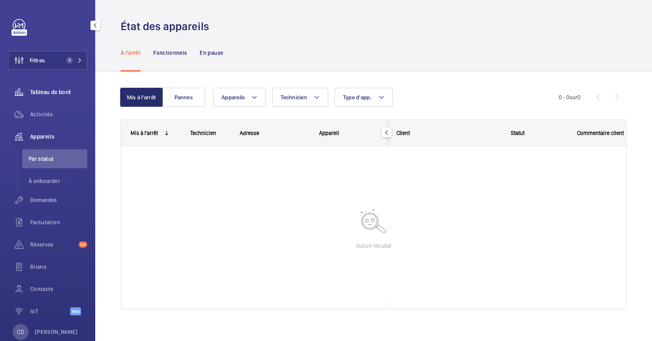
click at [44, 89] on span "Tableau de bord" at bounding box center [58, 92] width 57 height 8
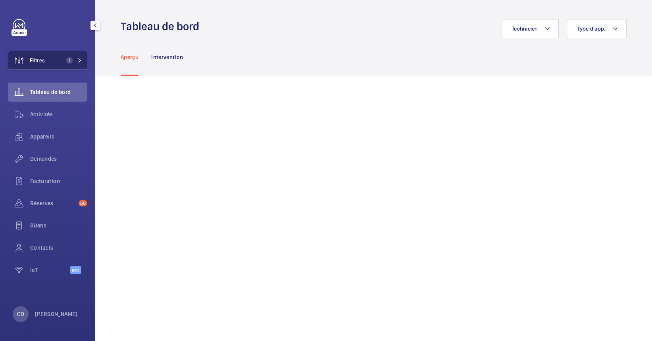
click at [62, 63] on button "Filtres 1" at bounding box center [47, 60] width 79 height 19
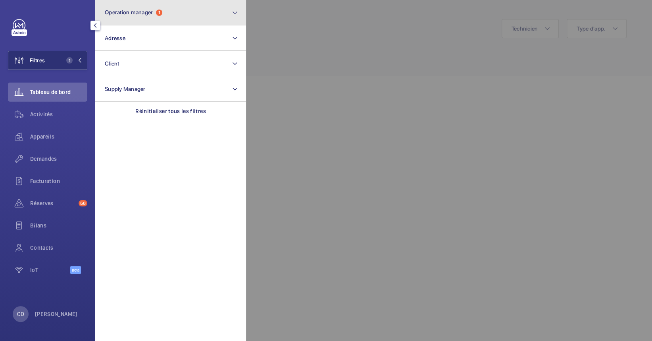
click at [139, 13] on span "Operation manager" at bounding box center [129, 12] width 48 height 6
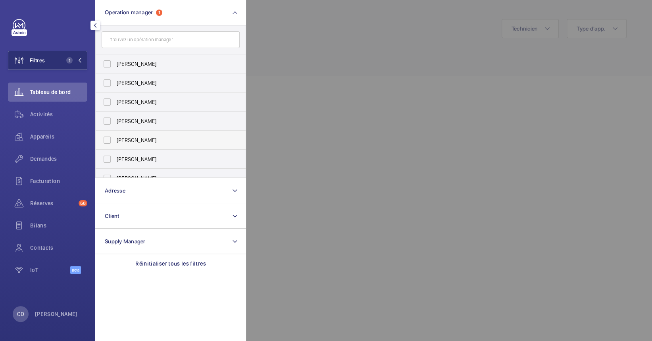
click at [164, 135] on label "[PERSON_NAME]" at bounding box center [165, 140] width 138 height 19
click at [115, 135] on input "[PERSON_NAME]" at bounding box center [107, 140] width 16 height 16
checkbox input "true"
click at [325, 58] on div at bounding box center [572, 170] width 652 height 341
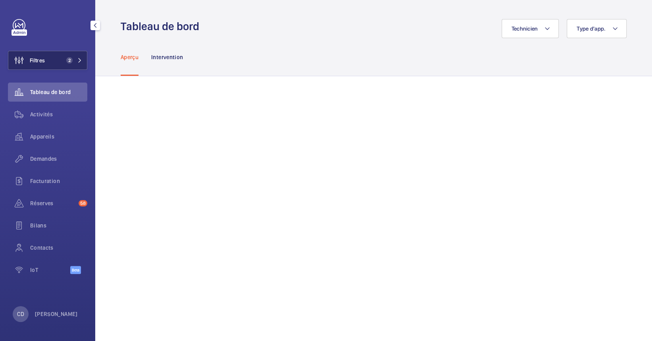
click at [46, 61] on button "Filtres 2" at bounding box center [47, 60] width 79 height 19
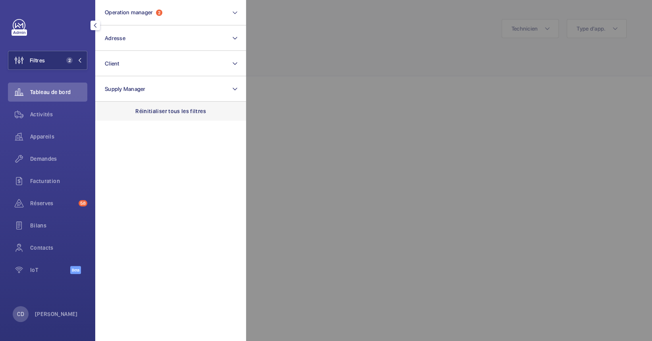
click at [182, 111] on p "Réinitialiser tous les filtres" at bounding box center [170, 111] width 71 height 8
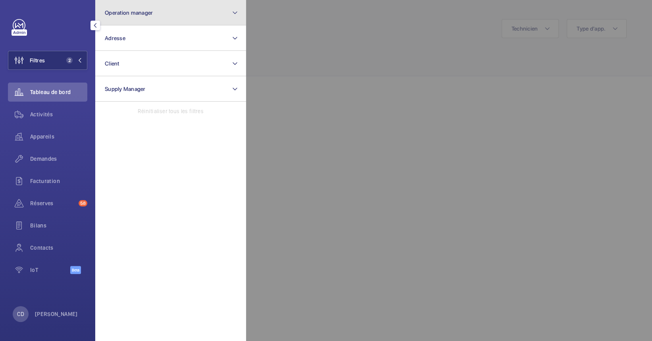
click at [166, 13] on button "Operation manager" at bounding box center [170, 12] width 151 height 25
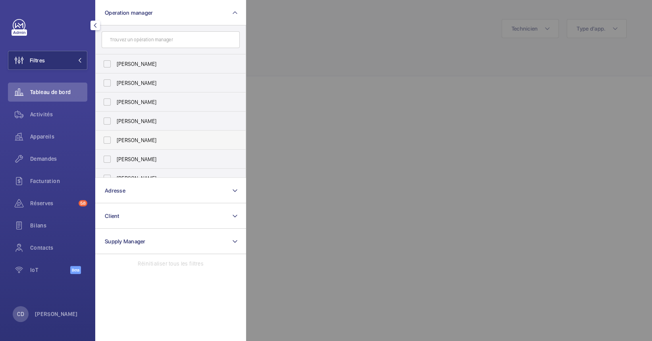
click at [157, 138] on span "[PERSON_NAME]" at bounding box center [171, 140] width 109 height 8
click at [115, 138] on input "[PERSON_NAME]" at bounding box center [107, 140] width 16 height 16
checkbox input "true"
click at [348, 120] on div at bounding box center [572, 170] width 652 height 341
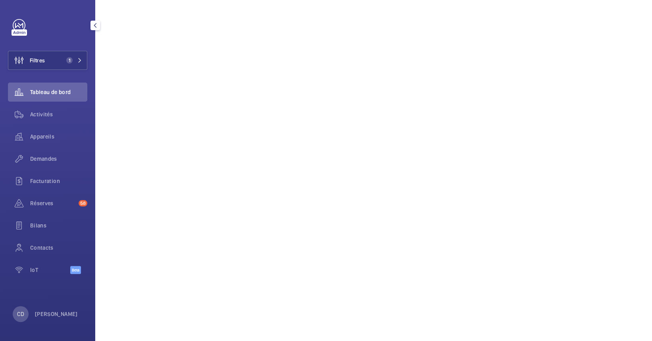
scroll to position [211, 0]
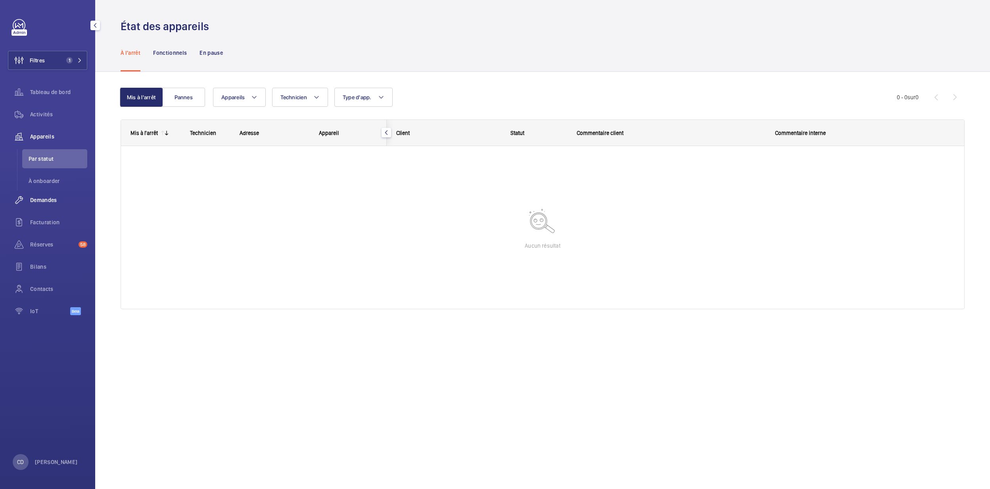
click at [51, 198] on span "Demandes" at bounding box center [58, 200] width 57 height 8
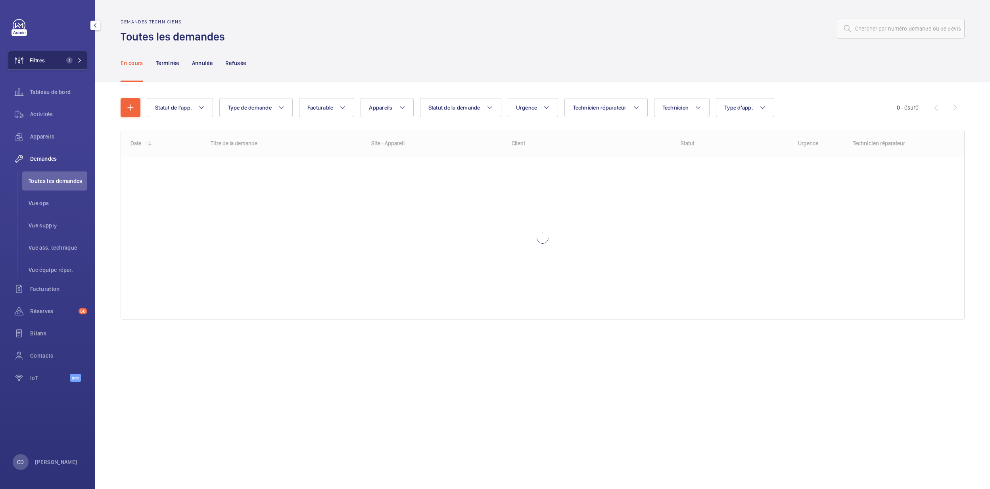
click at [64, 56] on button "Filtres 1" at bounding box center [47, 60] width 79 height 19
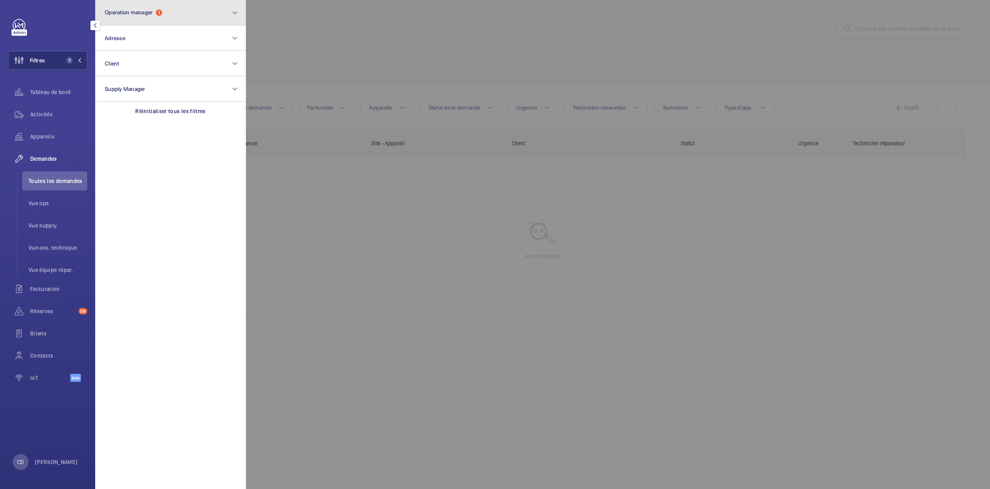
click at [151, 8] on button "Operation manager 1" at bounding box center [170, 12] width 151 height 25
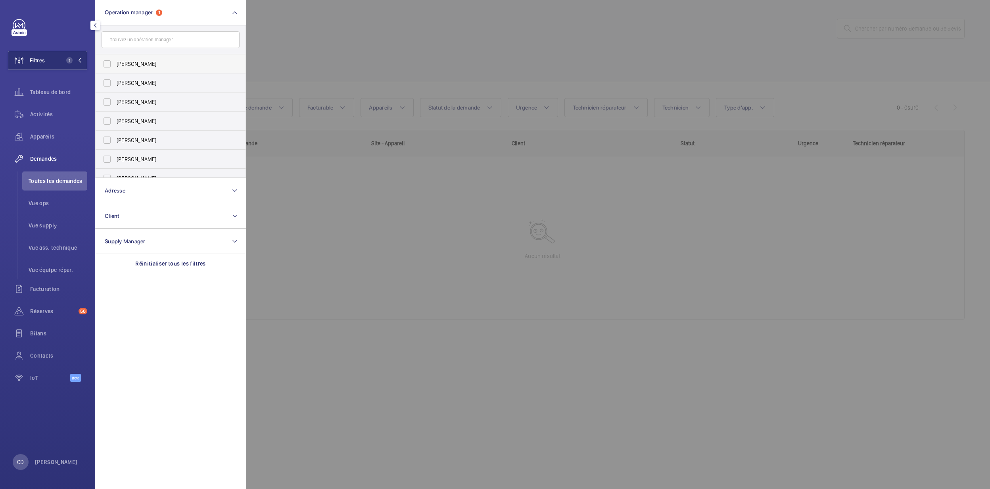
scroll to position [29, 0]
click at [163, 16] on button "Operation manager 1" at bounding box center [170, 12] width 151 height 25
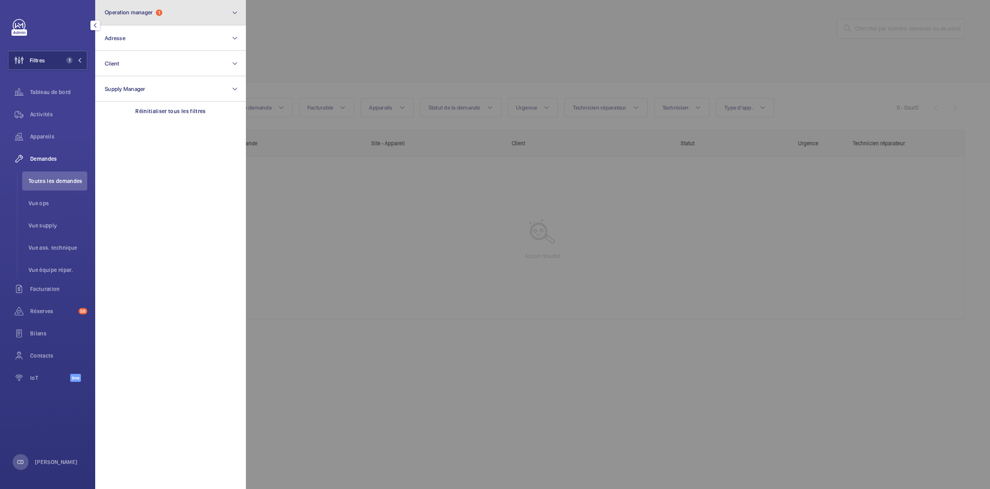
click at [163, 16] on button "Operation manager 1" at bounding box center [170, 12] width 151 height 25
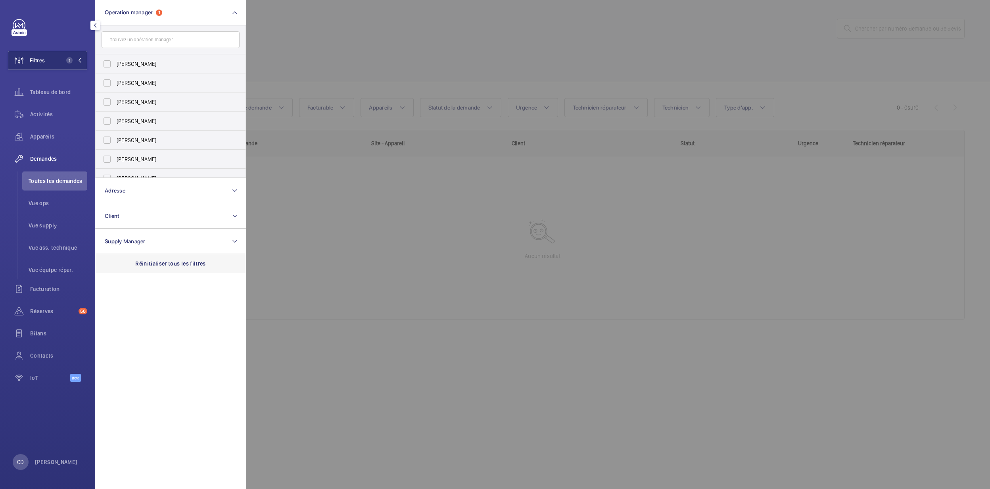
click at [170, 259] on div "Réinitialiser tous les filtres" at bounding box center [170, 263] width 151 height 19
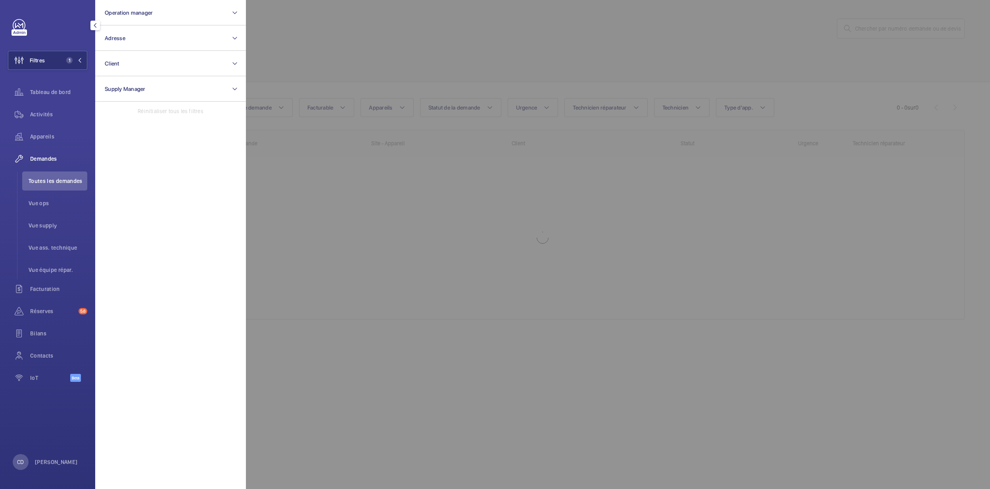
click at [478, 243] on div at bounding box center [741, 244] width 990 height 489
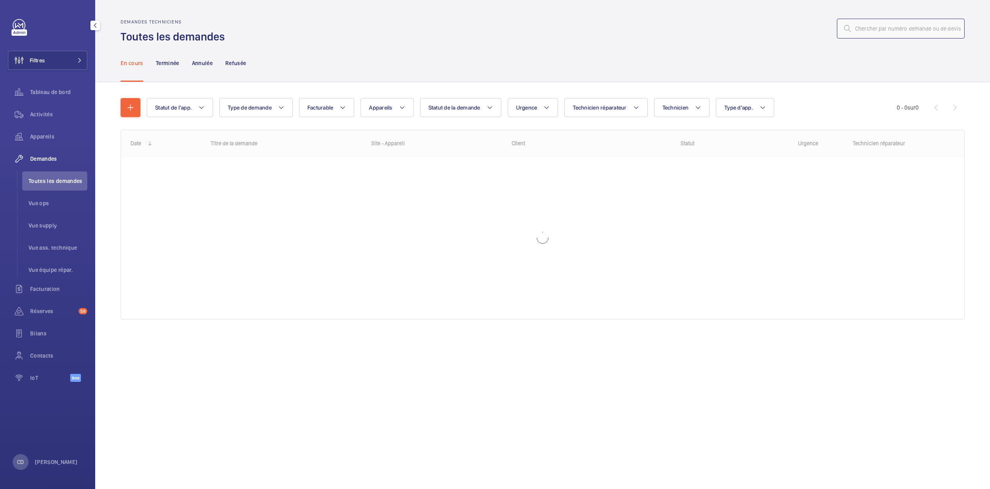
click at [901, 26] on input "text" at bounding box center [901, 29] width 128 height 20
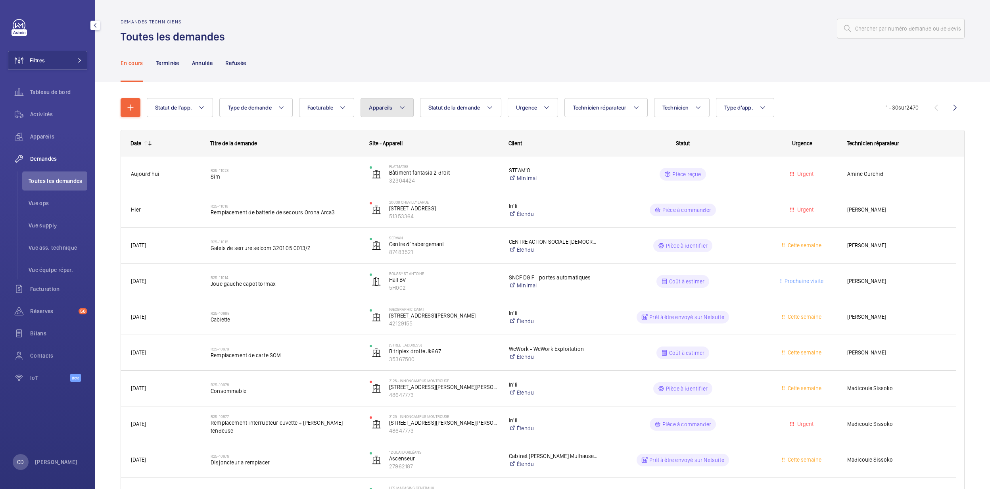
click at [370, 106] on button "Appareils" at bounding box center [387, 107] width 53 height 19
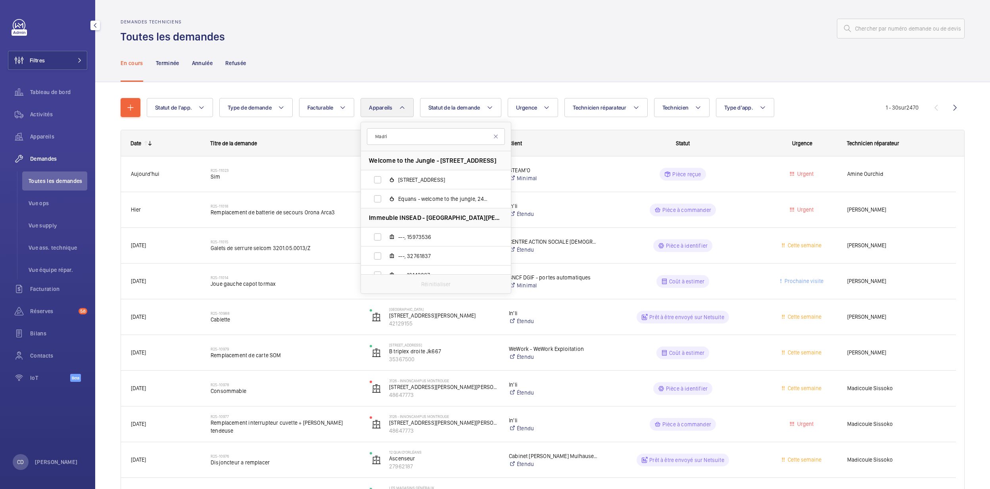
type input "Madrid"
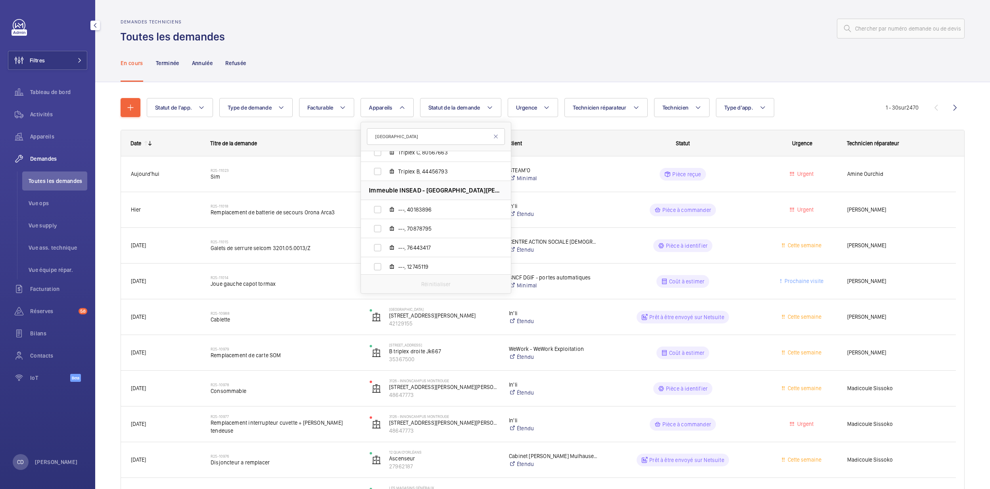
scroll to position [505, 0]
drag, startPoint x: 410, startPoint y: 136, endPoint x: 344, endPoint y: 123, distance: 67.5
click at [392, 106] on span "Appareils" at bounding box center [380, 107] width 23 height 6
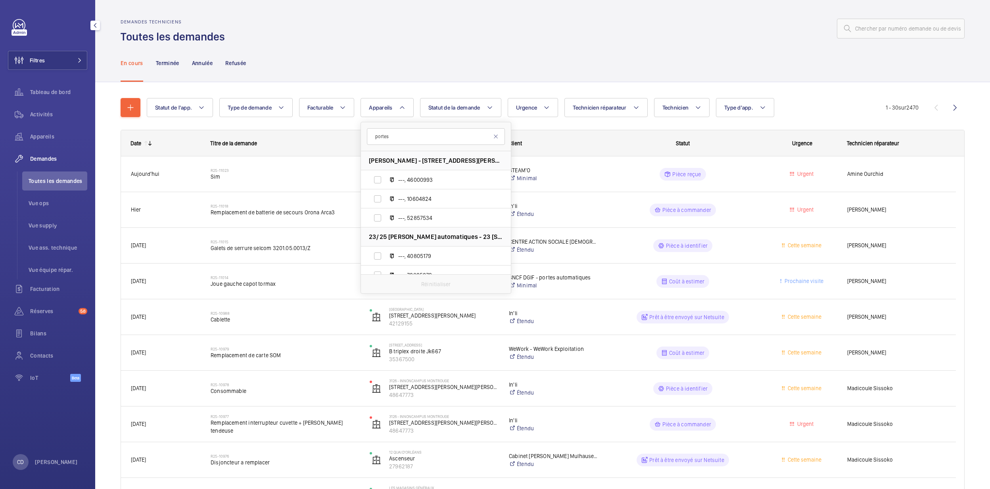
type input "portes"
click at [391, 72] on div "En cours Terminée Annulée Refusée" at bounding box center [543, 63] width 844 height 38
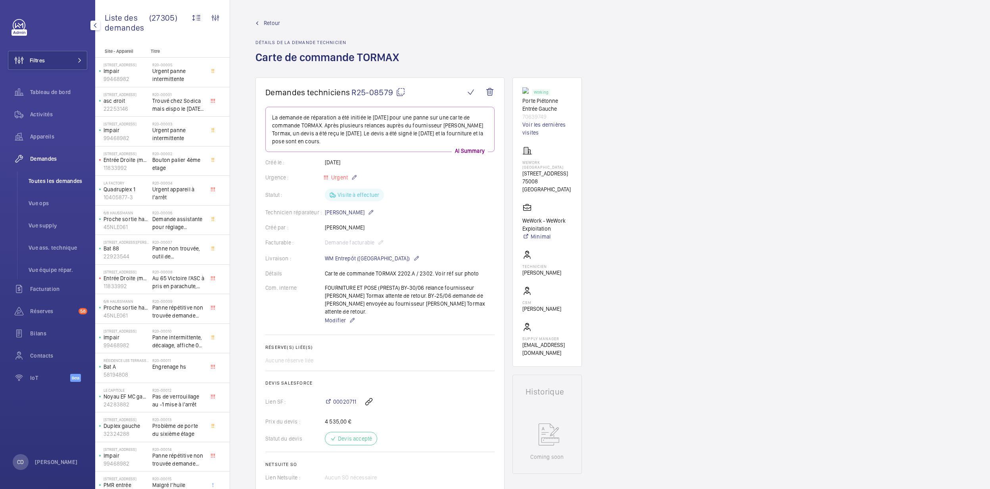
click at [53, 184] on li "Toutes les demandes" at bounding box center [54, 180] width 65 height 19
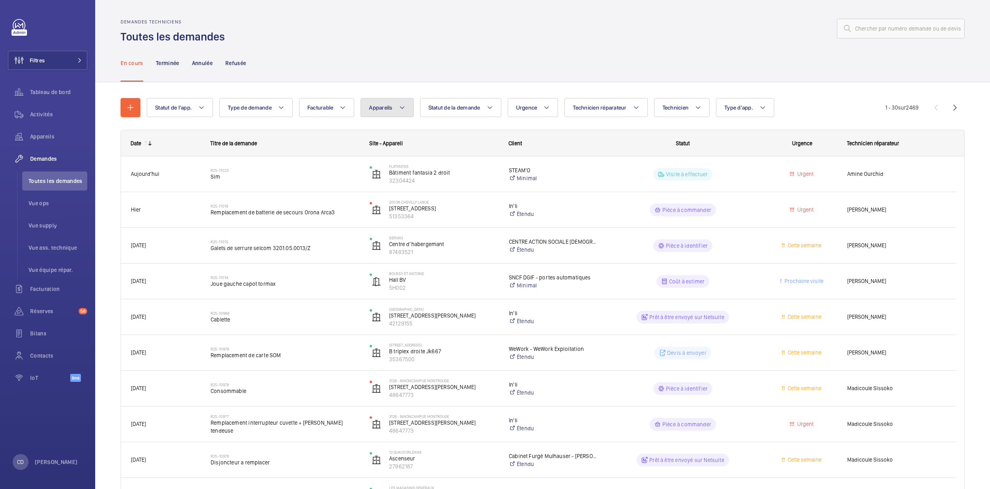
click at [405, 106] on mat-icon at bounding box center [402, 108] width 6 height 10
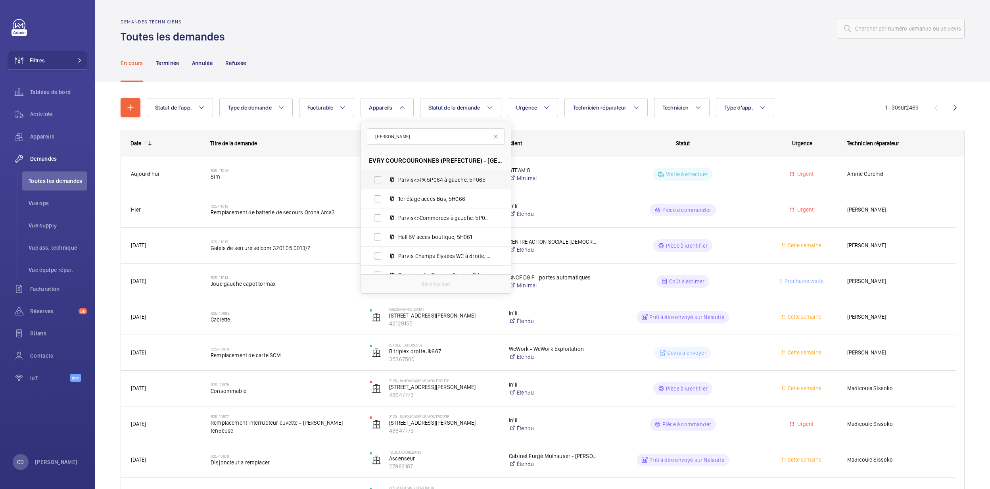
type input "marc seguin"
click at [464, 176] on span "Parvis<>PA 5P064 à gauche, 5P065" at bounding box center [444, 180] width 92 height 8
click at [386, 176] on input "Parvis<>PA 5P064 à gauche, 5P065" at bounding box center [378, 180] width 16 height 16
checkbox input "true"
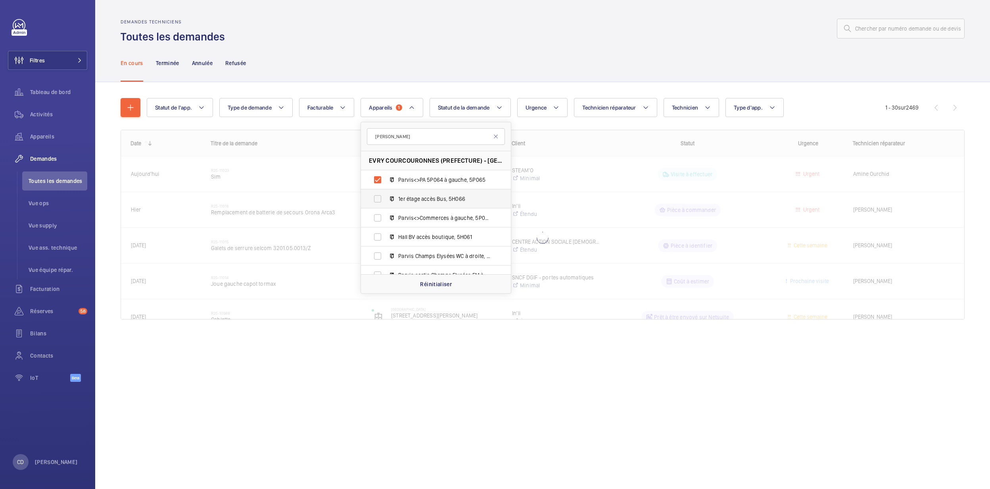
click at [443, 198] on span "1er étage accès Bus, 5H066" at bounding box center [444, 199] width 92 height 8
click at [386, 198] on input "1er étage accès Bus, 5H066" at bounding box center [378, 199] width 16 height 16
checkbox input "true"
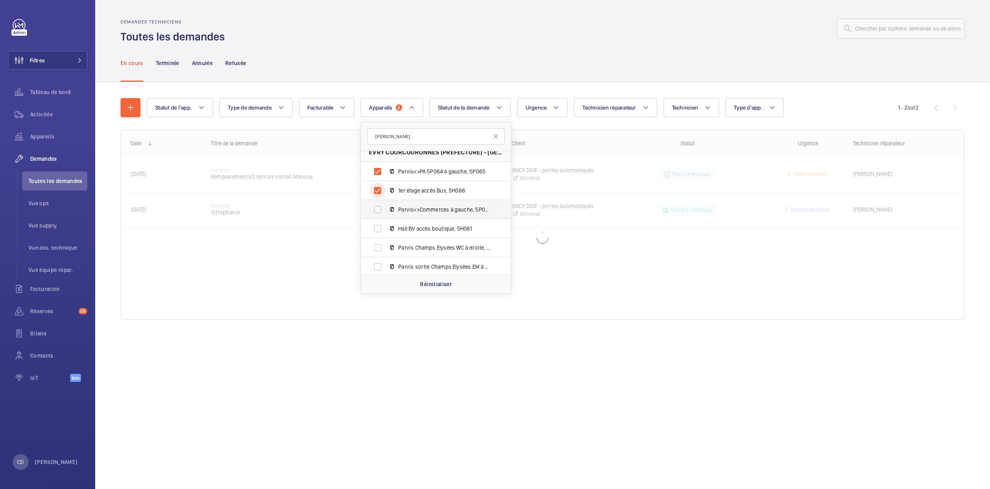
scroll to position [10, 0]
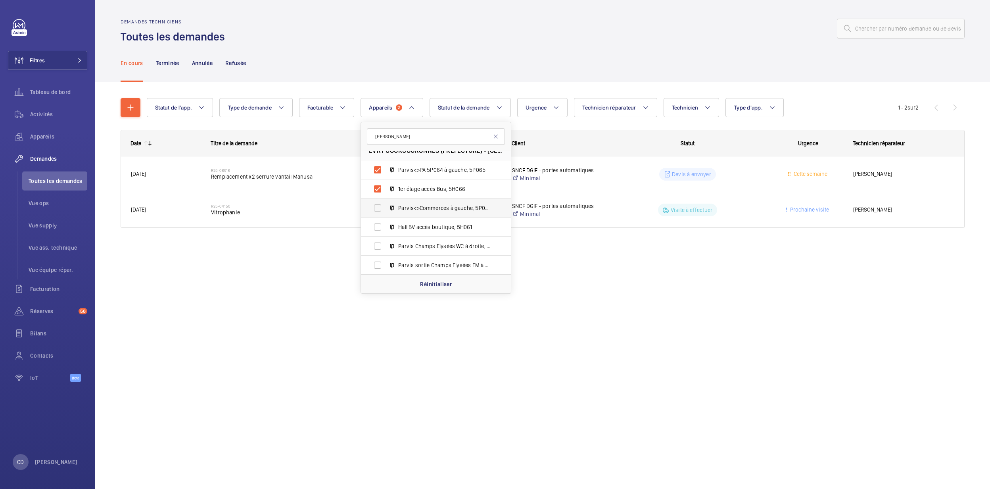
click at [443, 213] on label "Parvis<>Commerces à gauche, 5P064" at bounding box center [429, 207] width 137 height 19
click at [386, 213] on input "Parvis<>Commerces à gauche, 5P064" at bounding box center [378, 208] width 16 height 16
checkbox input "true"
click at [440, 223] on label "Hall BV accès boutique, 5H061" at bounding box center [429, 226] width 137 height 19
click at [386, 223] on input "Hall BV accès boutique, 5H061" at bounding box center [378, 227] width 16 height 16
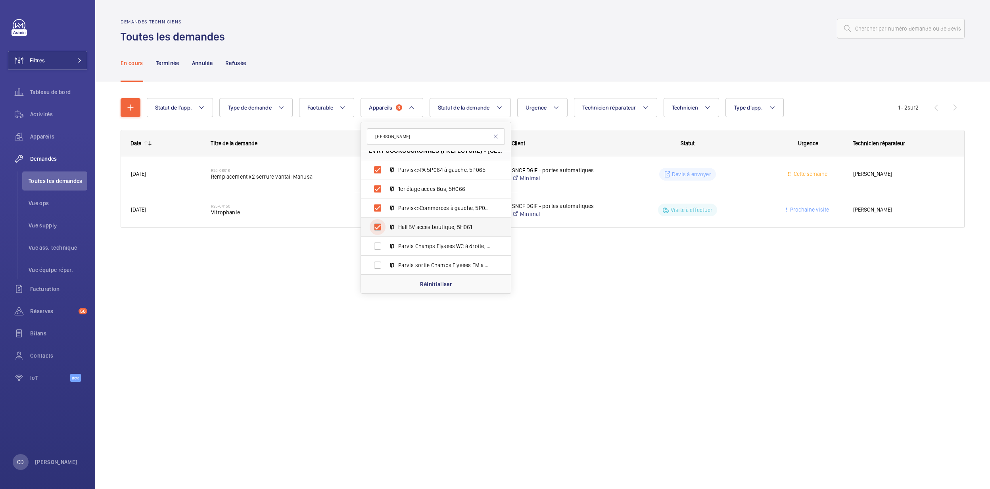
checkbox input "true"
click at [434, 246] on span "Parvis Champs Elysées WC à droite, 5P062" at bounding box center [444, 246] width 92 height 8
click at [386, 246] on input "Parvis Champs Elysées WC à droite, 5P062" at bounding box center [378, 246] width 16 height 16
checkbox input "true"
click at [436, 256] on label "Parvis sortie Champs Elysées EM à gauche, 5P063" at bounding box center [429, 265] width 137 height 19
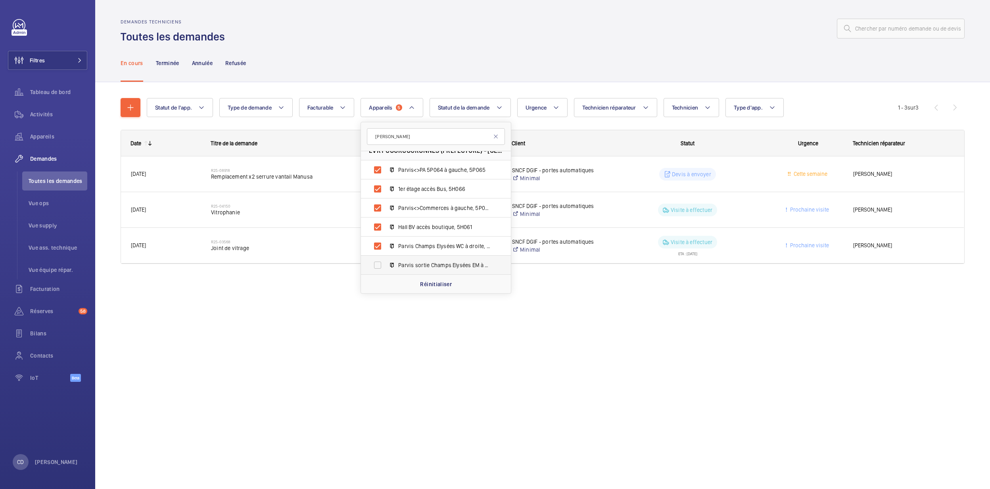
click at [386, 257] on input "Parvis sortie Champs Elysées EM à gauche, 5P063" at bounding box center [378, 265] width 16 height 16
checkbox input "true"
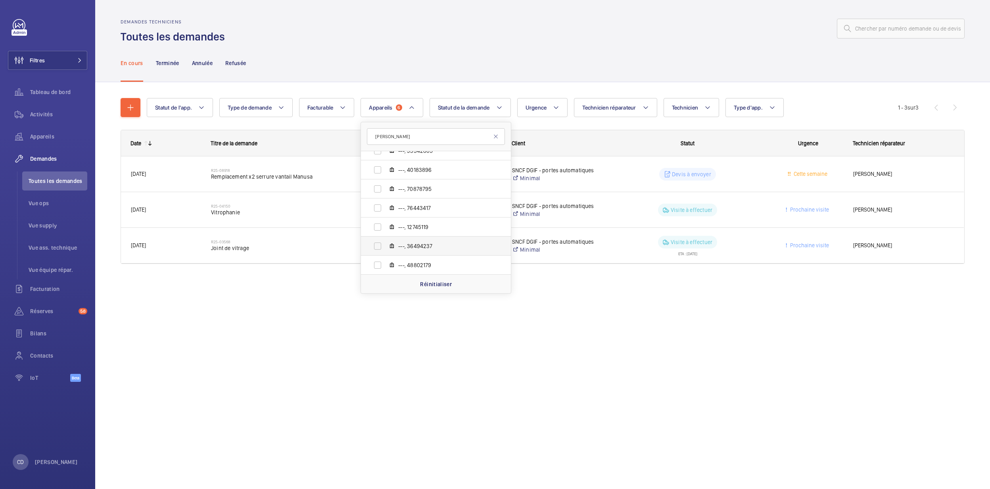
scroll to position [113, 0]
drag, startPoint x: 648, startPoint y: 405, endPoint x: 653, endPoint y: 350, distance: 54.9
click at [649, 400] on div "Demandes techniciens Toutes les demandes En cours Terminée Annulée Refusée Stat…" at bounding box center [542, 244] width 895 height 489
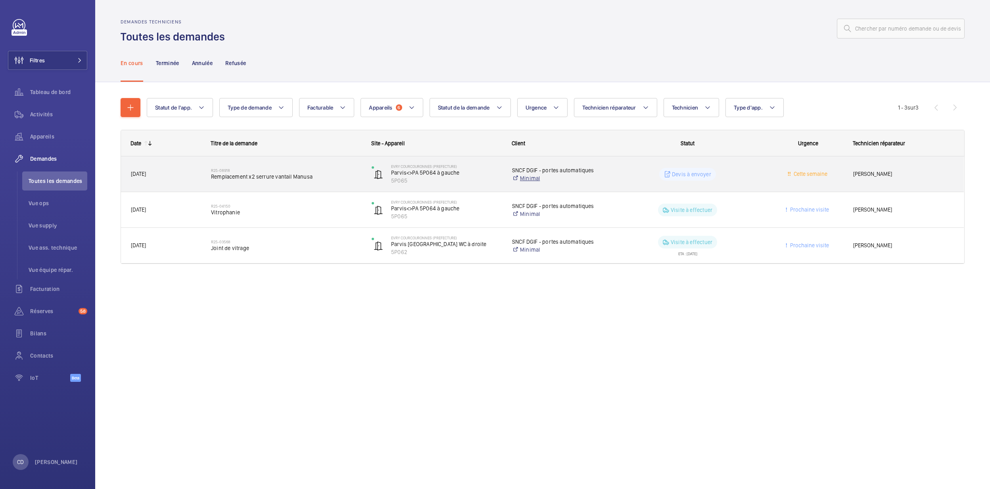
click at [572, 178] on link "Minimal" at bounding box center [557, 178] width 90 height 8
click at [277, 171] on h2 "R25-08918" at bounding box center [286, 170] width 150 height 5
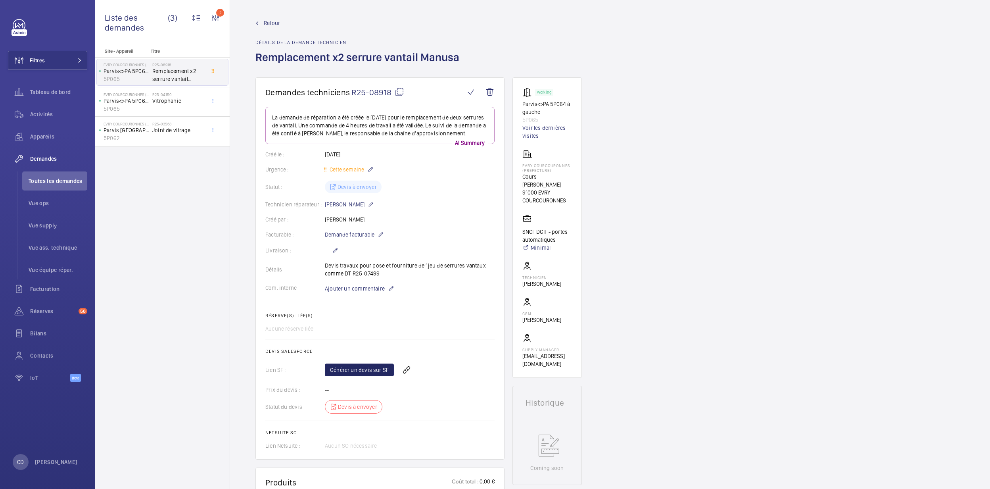
click at [371, 364] on div "Générer un devis sur SF" at bounding box center [410, 369] width 170 height 19
click at [377, 369] on link "Générer un devis sur SF" at bounding box center [359, 369] width 69 height 13
drag, startPoint x: 385, startPoint y: 275, endPoint x: 352, endPoint y: 275, distance: 32.5
click at [352, 275] on div "Détails Devis travaux pour pose et fourniture de 1jeu de serrures vantaux comme…" at bounding box center [379, 269] width 229 height 16
copy p "R25-07499"
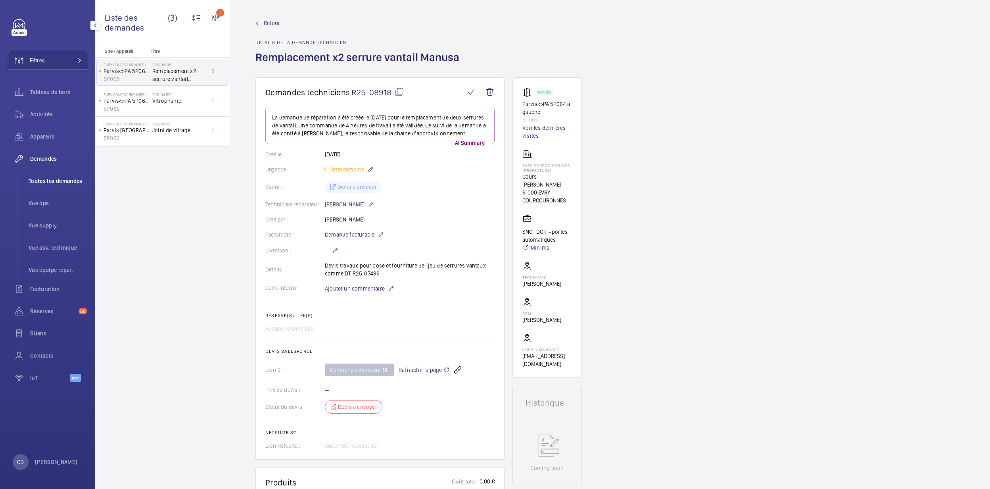
click at [48, 172] on li "Toutes les demandes" at bounding box center [54, 180] width 65 height 19
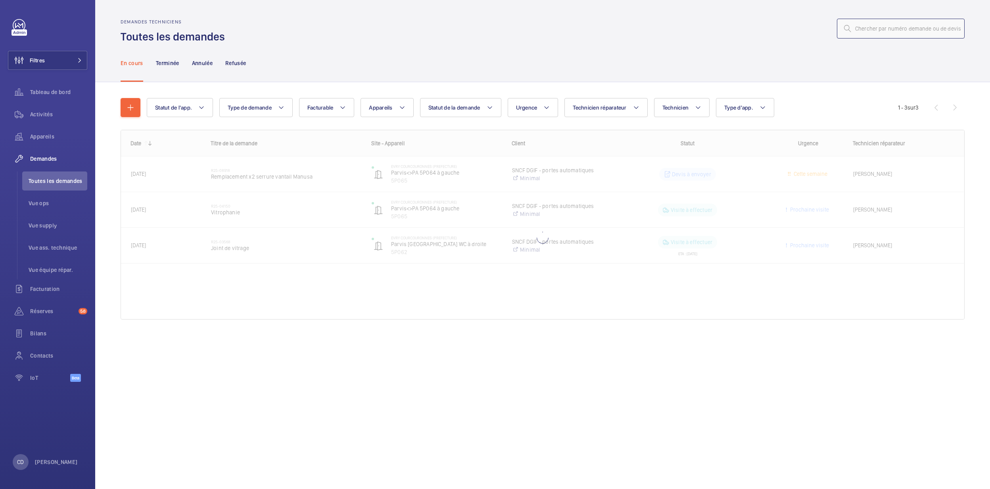
click at [890, 34] on input "text" at bounding box center [901, 29] width 128 height 20
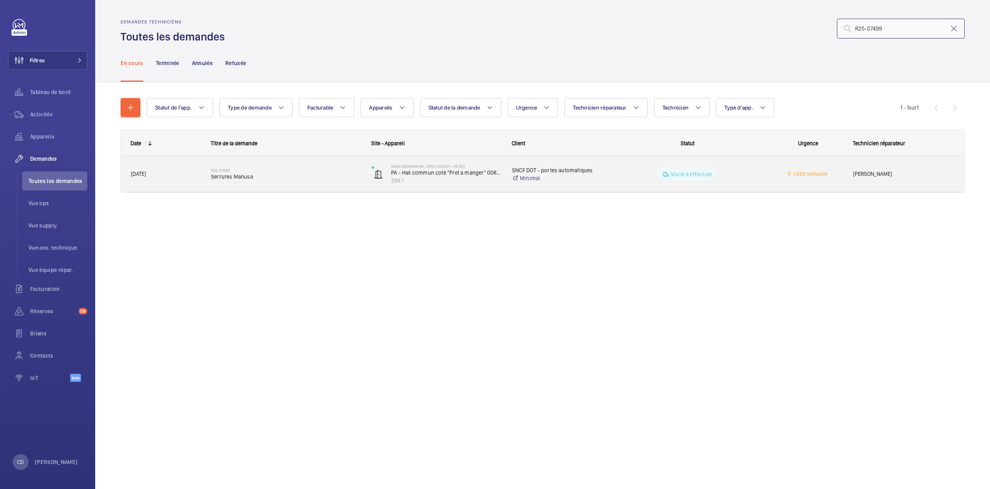
type input "R25-07499"
click at [315, 178] on span "Serrures Manusa" at bounding box center [286, 177] width 150 height 8
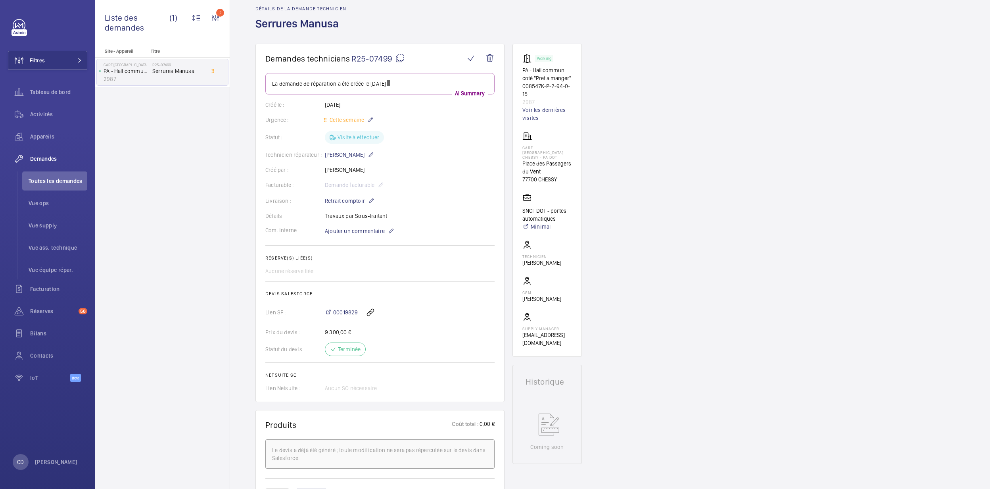
scroll to position [53, 0]
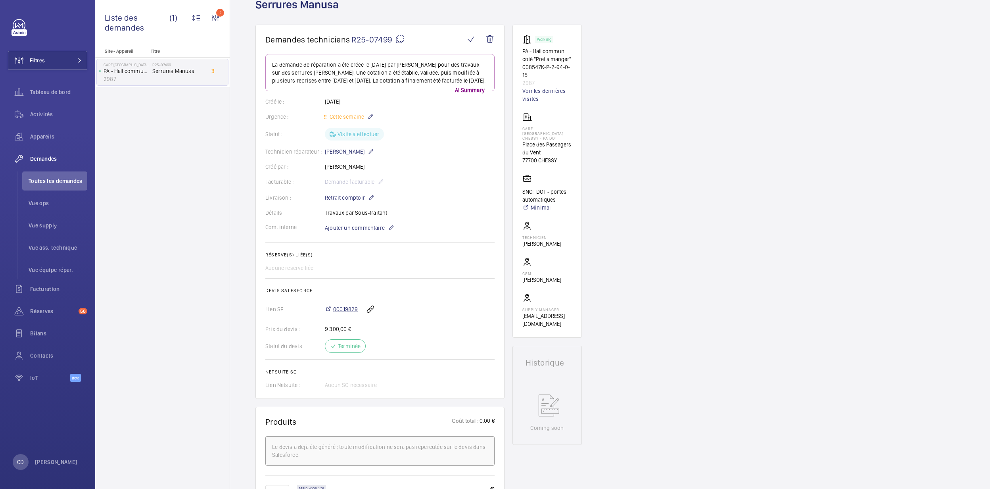
click at [350, 313] on span "00019829" at bounding box center [345, 309] width 25 height 8
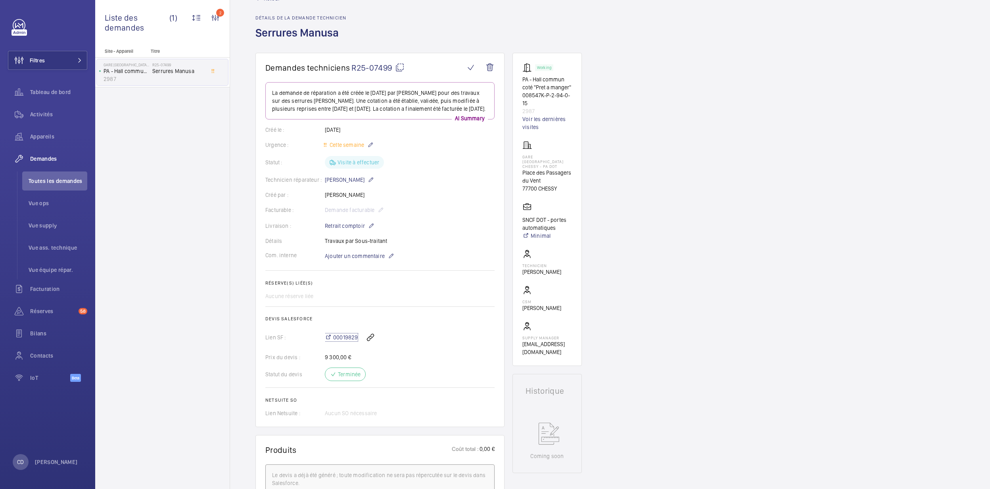
scroll to position [0, 0]
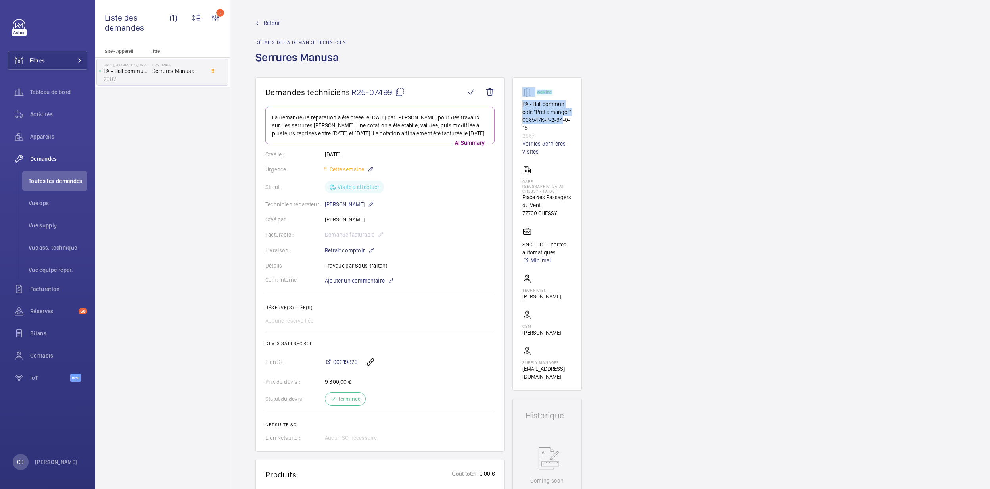
drag, startPoint x: 515, startPoint y: 99, endPoint x: 563, endPoint y: 122, distance: 53.2
click at [563, 122] on wm-front-card "Working PA - Hall commun coté "Pret a manger" 008547K-P-2-94-0-15 2987 Voir les…" at bounding box center [547, 233] width 69 height 313
drag, startPoint x: 563, startPoint y: 122, endPoint x: 594, endPoint y: 136, distance: 34.1
drag, startPoint x: 540, startPoint y: 126, endPoint x: 518, endPoint y: 106, distance: 30.0
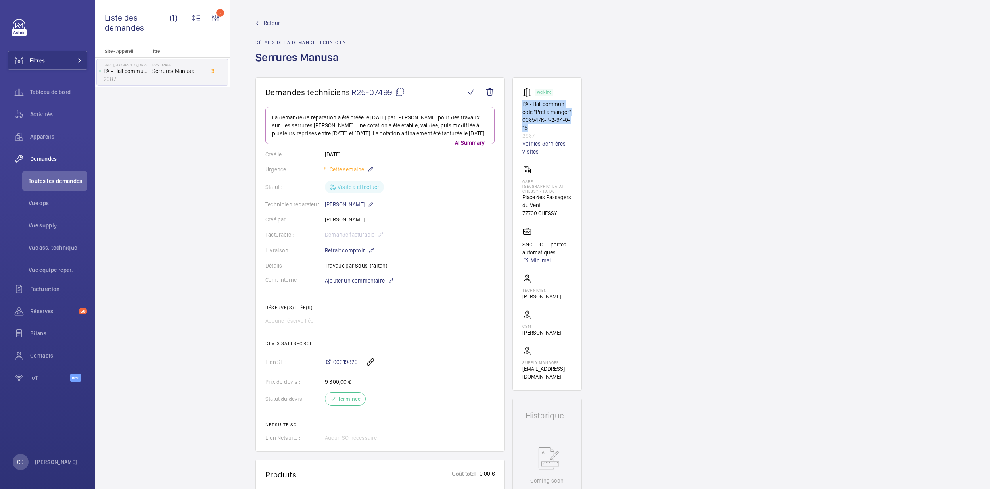
click at [518, 106] on wm-front-card "Working PA - Hall commun coté "Pret a manger" 008547K-P-2-94-0-15 2987 Voir les…" at bounding box center [547, 233] width 69 height 313
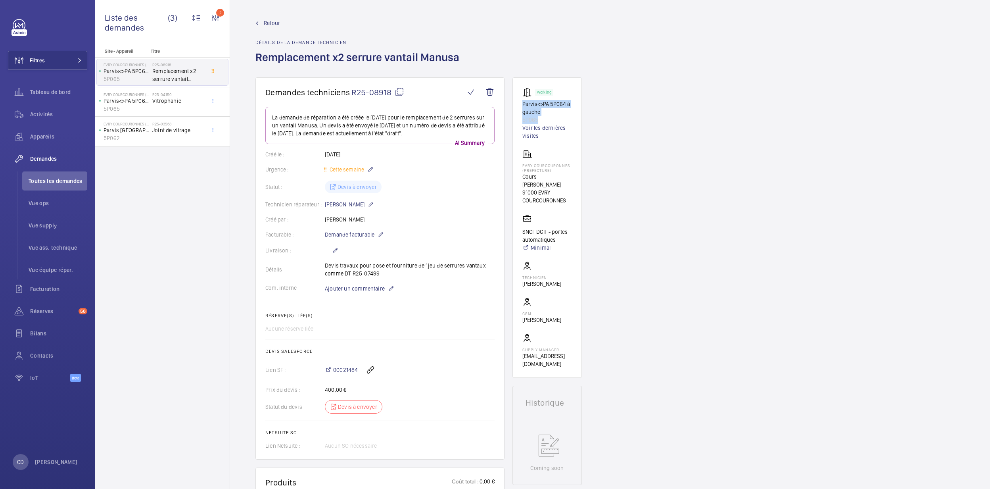
drag, startPoint x: 519, startPoint y: 102, endPoint x: 546, endPoint y: 116, distance: 30.2
click at [546, 116] on wm-front-card "Working Parvis<>PA 5P064 à gauche 5P065 Voir les dernières visites EVRY COURCOU…" at bounding box center [547, 227] width 69 height 300
drag, startPoint x: 546, startPoint y: 116, endPoint x: 529, endPoint y: 110, distance: 17.7
copy div "Parvis<>PA 5P064 à gauche 5P065"
click at [50, 133] on span "Appareils" at bounding box center [58, 137] width 57 height 8
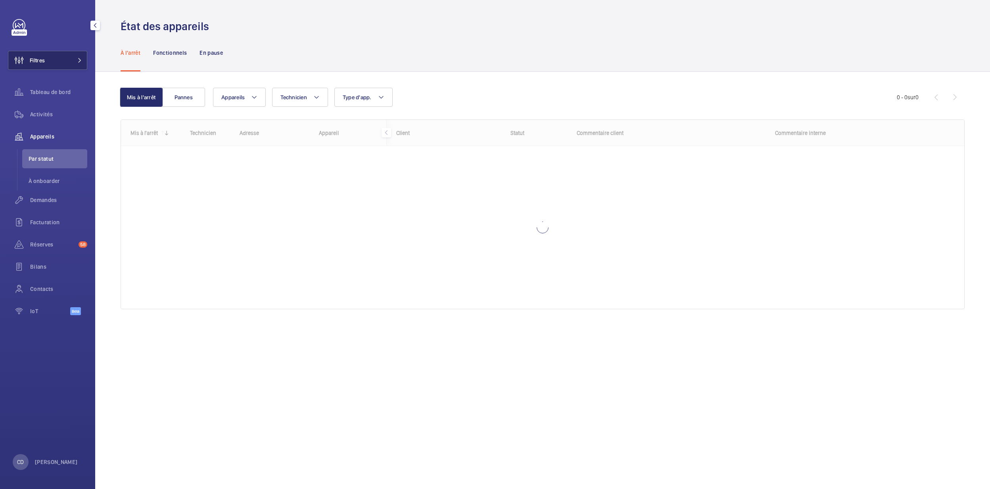
click at [54, 59] on button "Filtres" at bounding box center [47, 60] width 79 height 19
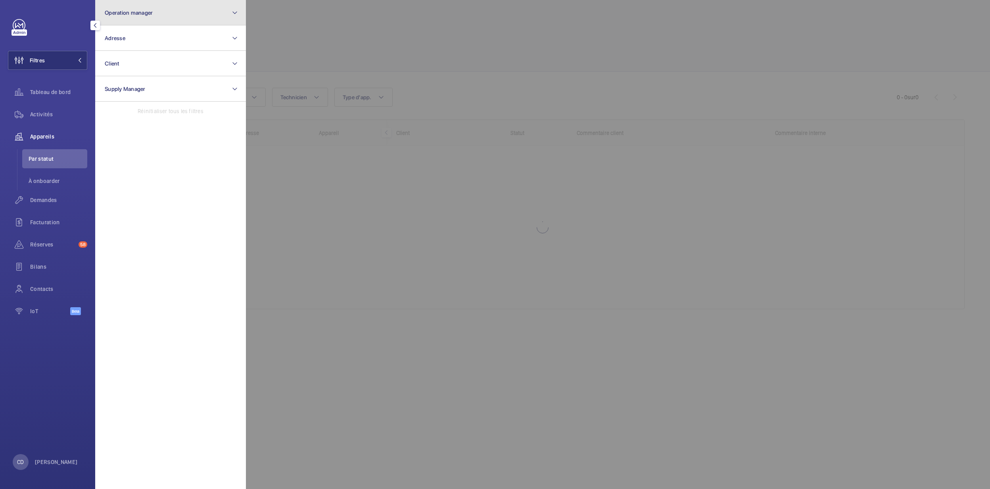
click at [175, 10] on button "Operation manager" at bounding box center [170, 12] width 151 height 25
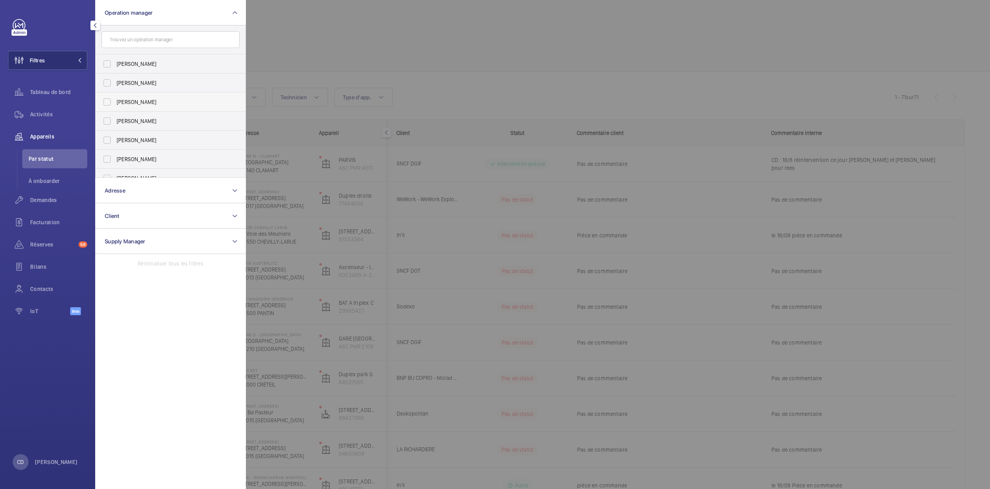
scroll to position [29, 0]
click at [143, 160] on label "[PERSON_NAME]" at bounding box center [165, 168] width 138 height 19
click at [115, 160] on input "[PERSON_NAME]" at bounding box center [107, 168] width 16 height 16
checkbox input "true"
click at [545, 92] on div at bounding box center [741, 244] width 990 height 489
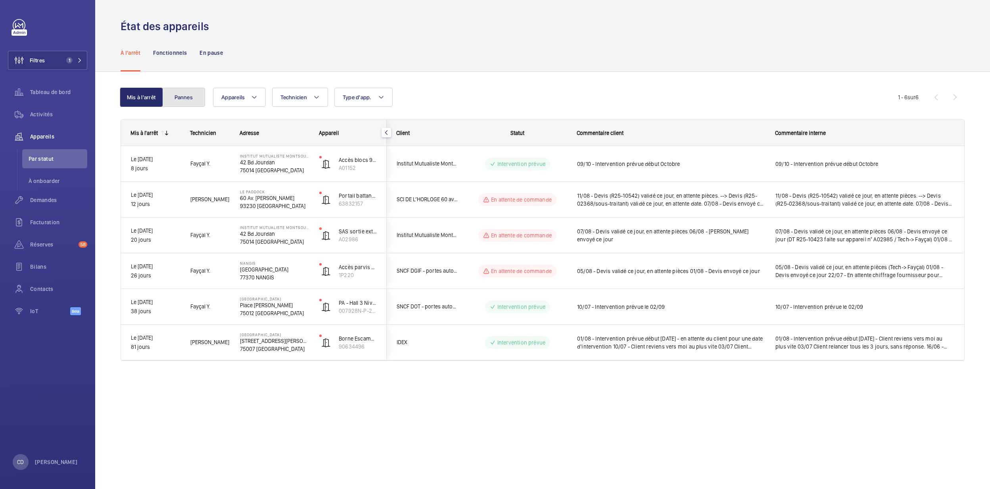
click at [194, 88] on button "Pannes" at bounding box center [183, 97] width 43 height 19
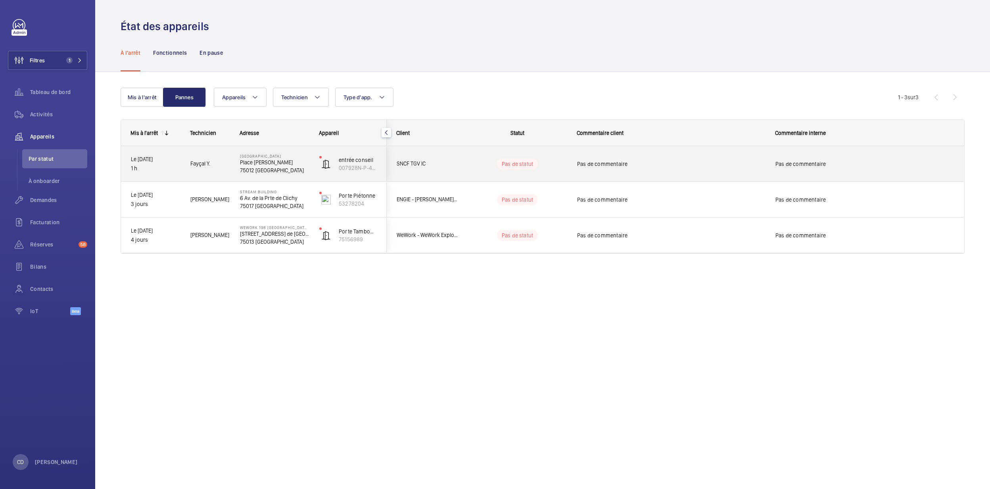
click at [216, 163] on span "Fayçal Y." at bounding box center [209, 163] width 39 height 9
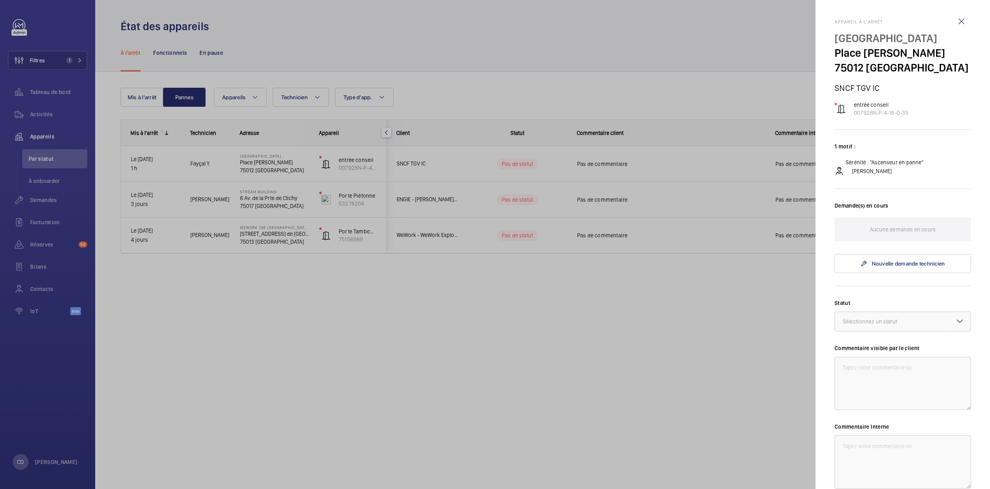
click at [332, 299] on div at bounding box center [495, 244] width 990 height 489
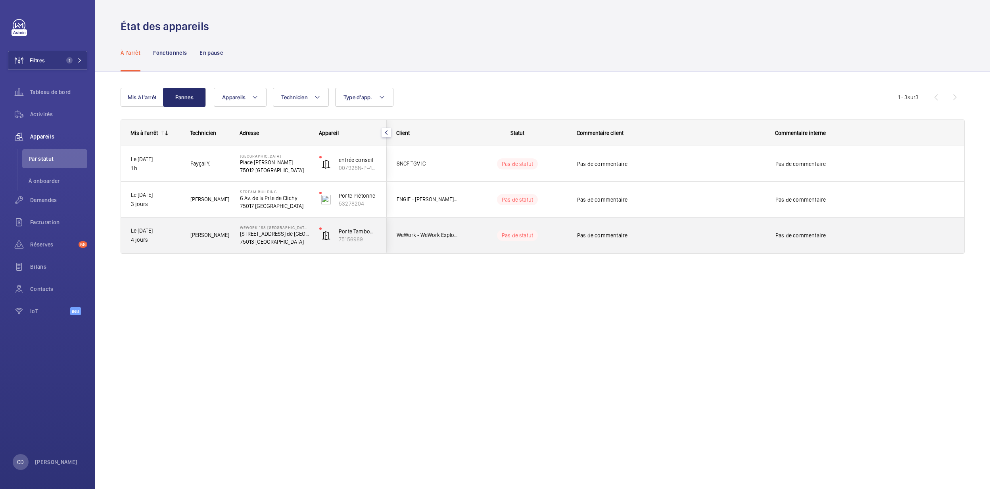
click at [272, 239] on p "75013 [GEOGRAPHIC_DATA]" at bounding box center [274, 242] width 69 height 8
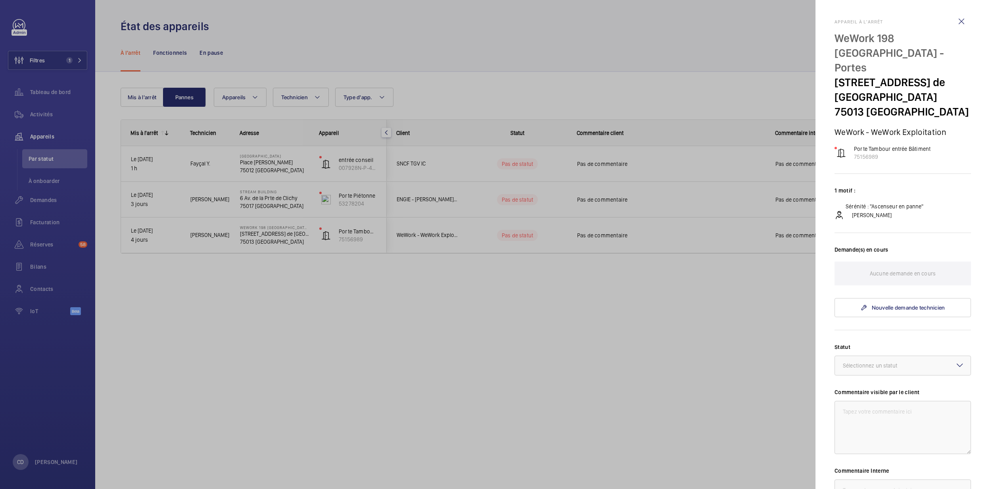
click at [455, 240] on div at bounding box center [495, 244] width 990 height 489
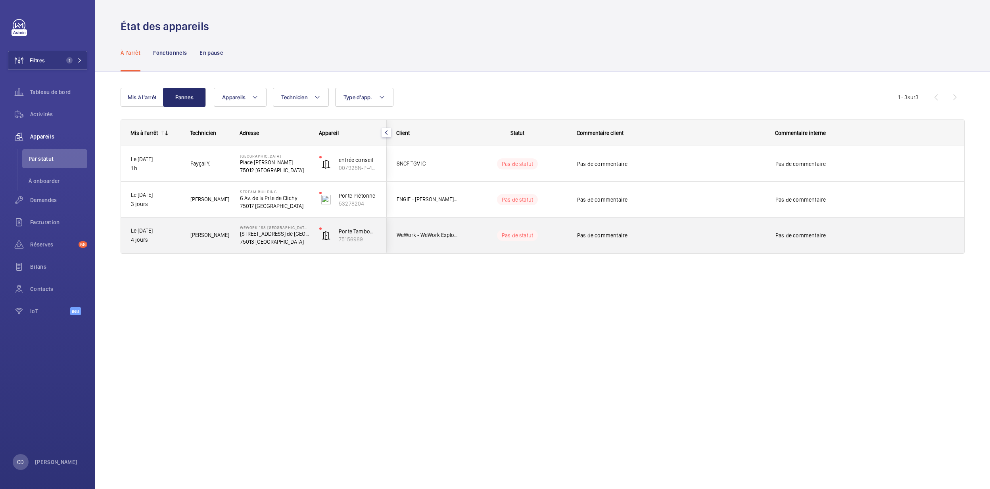
click at [455, 240] on div "WeWork - WeWork Exploitation" at bounding box center [422, 235] width 71 height 25
